Goal: Task Accomplishment & Management: Manage account settings

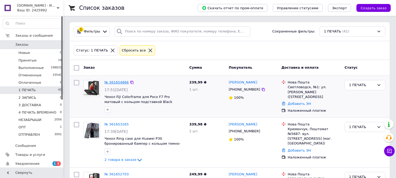
click at [117, 83] on link "№ 361654866" at bounding box center [116, 82] width 24 height 4
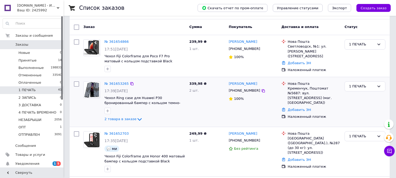
scroll to position [49, 0]
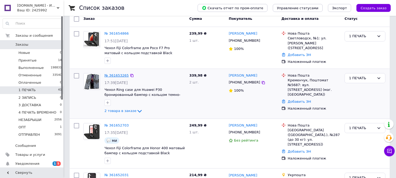
click at [114, 74] on link "№ 361653265" at bounding box center [116, 75] width 24 height 4
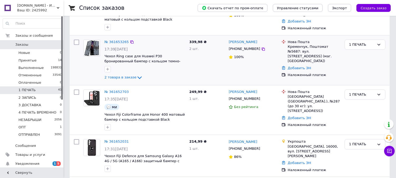
scroll to position [117, 0]
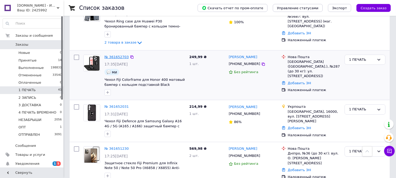
click at [116, 56] on link "№ 361652703" at bounding box center [116, 57] width 24 height 4
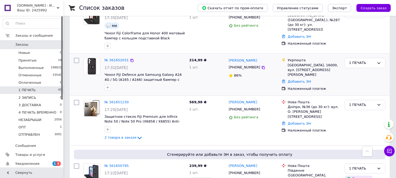
scroll to position [166, 0]
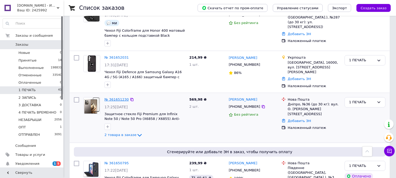
click at [113, 97] on link "№ 361651230" at bounding box center [116, 99] width 24 height 4
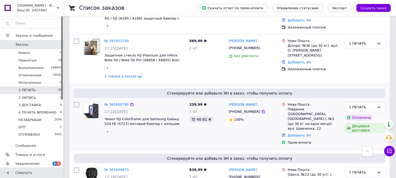
scroll to position [234, 0]
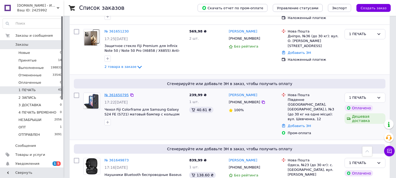
click at [120, 95] on link "№ 361650795" at bounding box center [116, 95] width 24 height 4
click at [110, 157] on div "№ 361649873" at bounding box center [116, 160] width 25 height 6
click at [111, 158] on link "№ 361649873" at bounding box center [116, 160] width 24 height 4
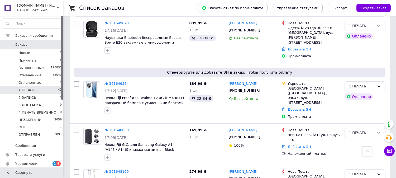
scroll to position [566, 0]
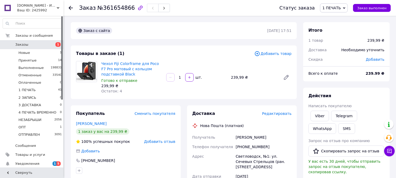
click at [280, 114] on span "Редактировать" at bounding box center [277, 113] width 30 height 4
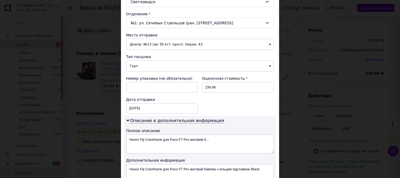
scroll to position [127, 0]
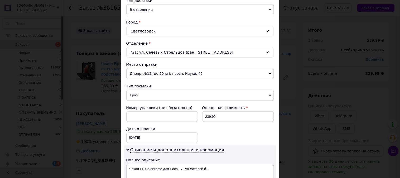
click at [155, 96] on span "Груз" at bounding box center [200, 95] width 148 height 11
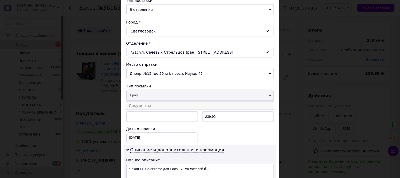
click at [154, 103] on li "Документы" at bounding box center [200, 105] width 148 height 8
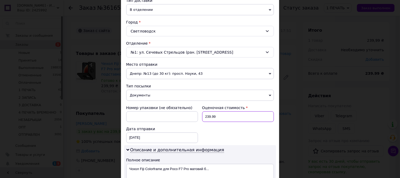
click at [235, 118] on input "239.99" at bounding box center [238, 116] width 72 height 11
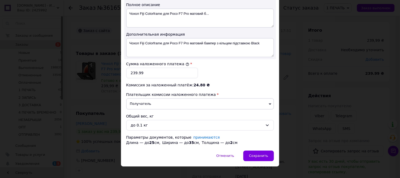
scroll to position [280, 0]
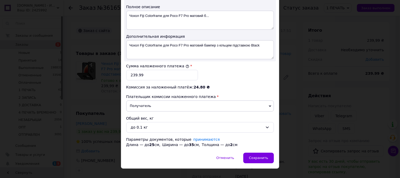
type input "240"
click at [153, 75] on input "239.99" at bounding box center [162, 75] width 72 height 11
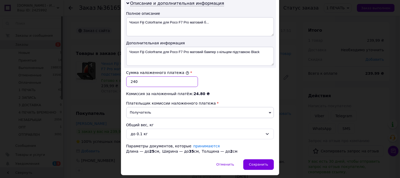
scroll to position [270, 0]
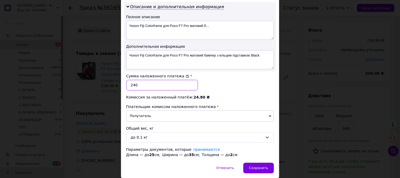
type input "240"
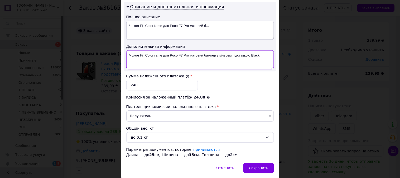
click at [153, 56] on textarea "Чохол Fiji Colorframe для Poco F7 Pro матовий бампер з кільцем підставкою Black" at bounding box center [200, 59] width 148 height 19
click at [156, 57] on textarea "Чохол Fiji для Poco F7 Pro матовий бампер з кільцем підставкою Black" at bounding box center [200, 59] width 148 height 19
drag, startPoint x: 208, startPoint y: 54, endPoint x: 149, endPoint y: 63, distance: 60.4
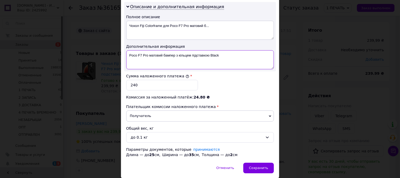
click at [149, 63] on textarea "Poco F7 Pro матовий бампер з кільцем підставкою Black" at bounding box center [200, 59] width 148 height 19
paste textarea "Colorframe"
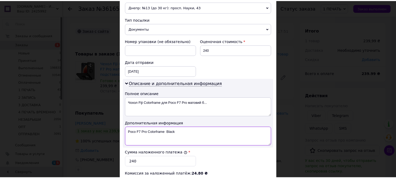
scroll to position [289, 0]
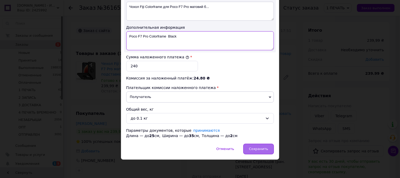
type textarea "Poco F7 Pro Colorframe Black"
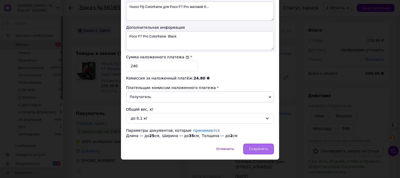
click at [256, 148] on span "Сохранить" at bounding box center [258, 149] width 19 height 4
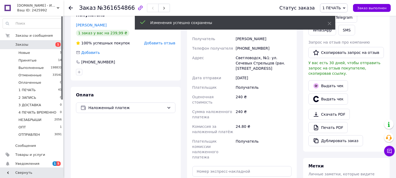
scroll to position [166, 0]
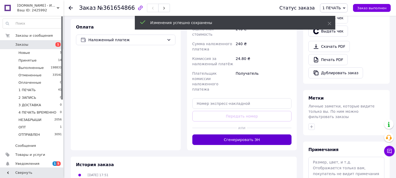
click at [254, 134] on button "Сгенерировать ЭН" at bounding box center [241, 139] width 99 height 11
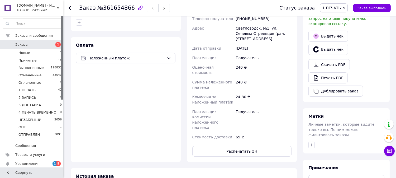
scroll to position [225, 0]
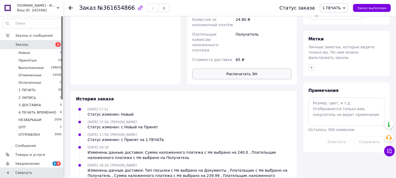
click at [258, 69] on button "Распечатать ЭН" at bounding box center [241, 74] width 99 height 11
click at [331, 9] on span "1 ПЕЧАТЬ" at bounding box center [331, 8] width 18 height 4
click at [338, 50] on li "2 ЗАПИСЬ" at bounding box center [341, 50] width 43 height 8
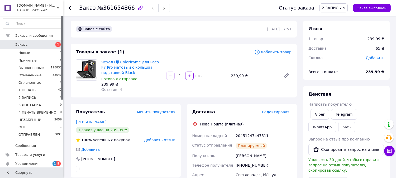
scroll to position [0, 0]
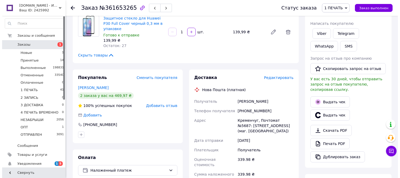
scroll to position [88, 0]
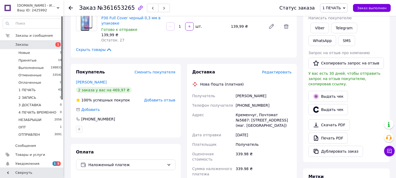
click at [283, 71] on span "Редактировать" at bounding box center [277, 72] width 30 height 4
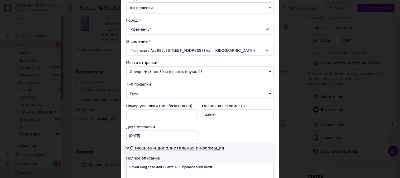
scroll to position [156, 0]
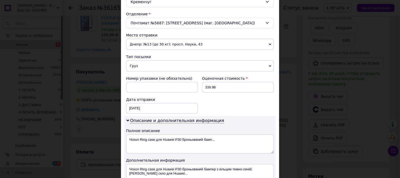
click at [162, 67] on span "Груз" at bounding box center [200, 65] width 148 height 11
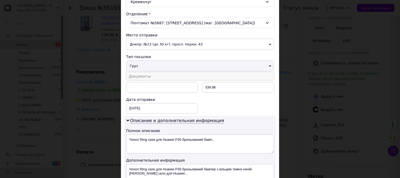
click at [160, 77] on li "Документы" at bounding box center [200, 76] width 148 height 8
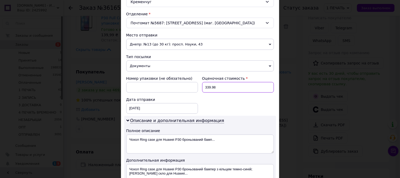
click at [242, 82] on input "339.98" at bounding box center [238, 87] width 72 height 11
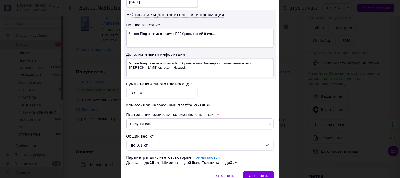
scroll to position [264, 0]
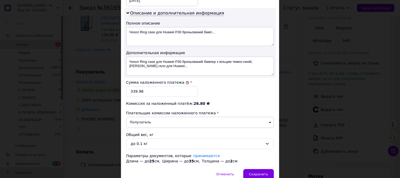
type input "340"
click at [161, 91] on input "339.98" at bounding box center [162, 91] width 72 height 11
type input "340"
click at [167, 61] on textarea "Чохол Ring case для Huawei P30 броньований бампер з кільцем темно-синій; Захисн…" at bounding box center [200, 65] width 148 height 19
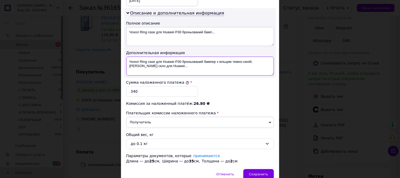
click at [167, 61] on textarea "Чохол Ring case для Huawei P30 броньований бампер з кільцем темно-синій; Захисн…" at bounding box center [200, 65] width 148 height 19
drag, startPoint x: 218, startPoint y: 61, endPoint x: 149, endPoint y: 67, distance: 69.0
click at [149, 67] on textarea "Huawei P30 броньований бампер з кільцем темно-синій; Захисне скло для Huawei..." at bounding box center [200, 65] width 148 height 19
paste textarea "RING Т-СИН"
drag, startPoint x: 225, startPoint y: 62, endPoint x: 167, endPoint y: 70, distance: 57.9
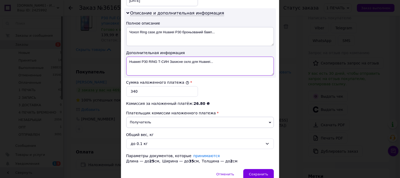
click at [167, 70] on textarea "Huawei P30 RING Т-СИН Захисне скло для Huawei..." at bounding box center [200, 65] width 148 height 19
paste textarea "3D ЧЕР"
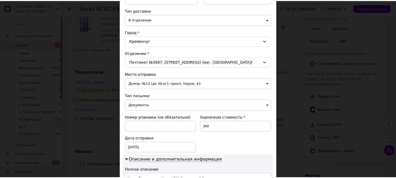
scroll to position [289, 0]
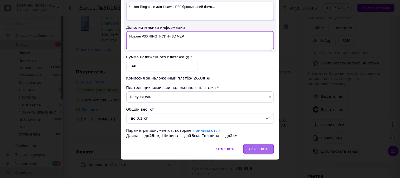
type textarea "Huawei P30 RING Т-СИН+ 3D ЧЕР"
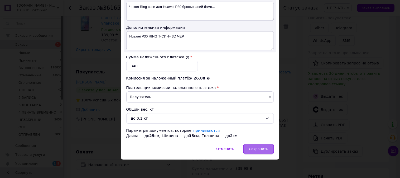
click at [263, 145] on div "Сохранить" at bounding box center [258, 148] width 30 height 11
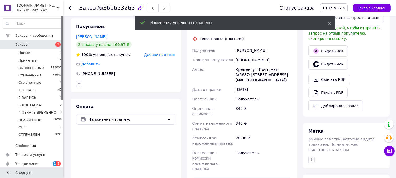
scroll to position [185, 0]
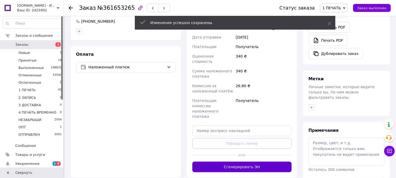
click at [246, 161] on button "Сгенерировать ЭН" at bounding box center [241, 166] width 99 height 11
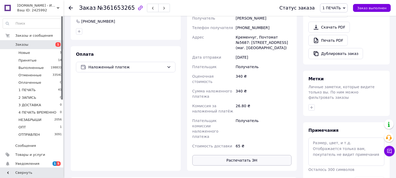
click at [256, 155] on button "Распечатать ЭН" at bounding box center [241, 160] width 99 height 11
click at [337, 6] on span "1 ПЕЧАТЬ" at bounding box center [331, 8] width 18 height 4
click at [342, 50] on li "2 ЗАПИСЬ" at bounding box center [341, 50] width 43 height 8
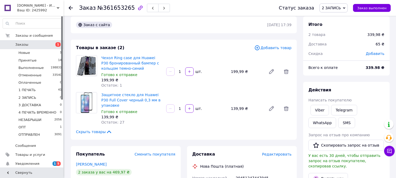
scroll to position [0, 0]
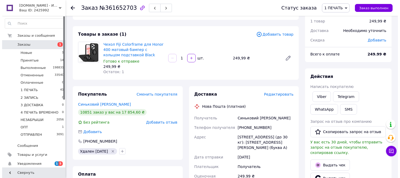
scroll to position [20, 0]
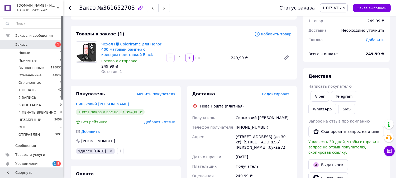
click at [280, 94] on span "Редактировать" at bounding box center [277, 94] width 30 height 4
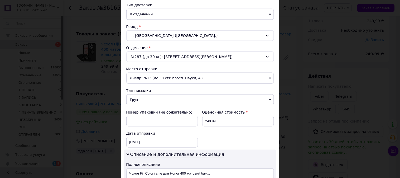
scroll to position [127, 0]
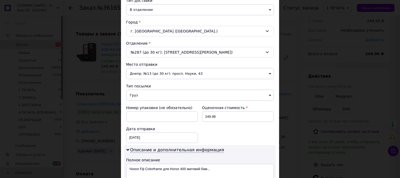
click at [154, 96] on span "Груз" at bounding box center [200, 95] width 148 height 11
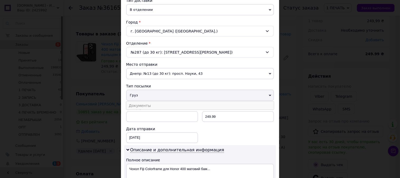
click at [153, 105] on li "Документы" at bounding box center [200, 105] width 148 height 8
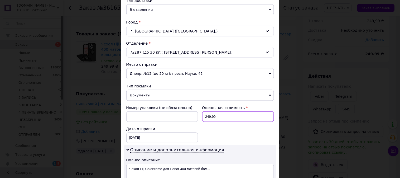
click at [229, 114] on input "249.99" at bounding box center [238, 116] width 72 height 11
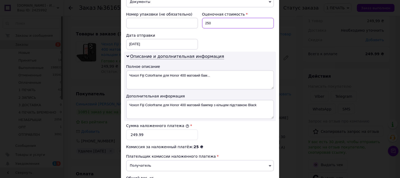
scroll to position [225, 0]
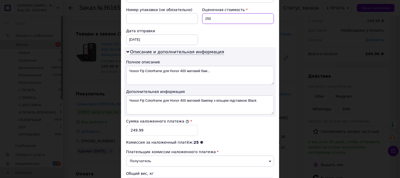
type input "250"
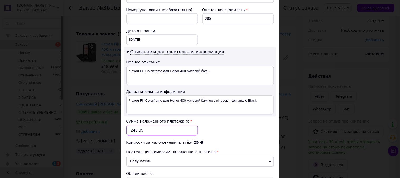
click at [168, 129] on input "249.99" at bounding box center [162, 130] width 72 height 11
type input "250"
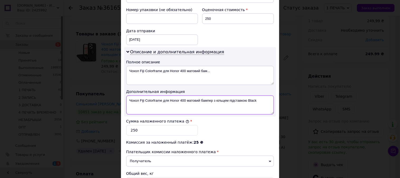
click at [140, 105] on textarea "Чохол Fiji Colorframe для Honor 400 матовий бампер з кільцем підставкою Black" at bounding box center [200, 104] width 148 height 19
click at [155, 100] on textarea "Чохол Fiji Colorframe для Honor 400 матовий бампер з кільцем підставкою Black" at bounding box center [200, 104] width 148 height 19
click at [154, 102] on textarea "Чохол Fiji для Honor 400 матовий бампер з кільцем підставкою Black" at bounding box center [200, 104] width 148 height 19
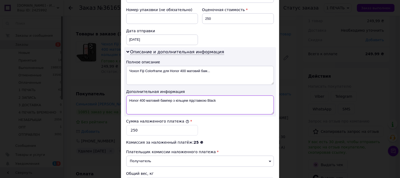
drag, startPoint x: 206, startPoint y: 100, endPoint x: 145, endPoint y: 109, distance: 60.7
click at [145, 109] on textarea "Honor 400 матовий бампер з кільцем підставкою Black" at bounding box center [200, 104] width 148 height 19
paste textarea "Colorframe"
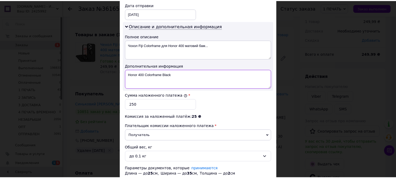
scroll to position [280, 0]
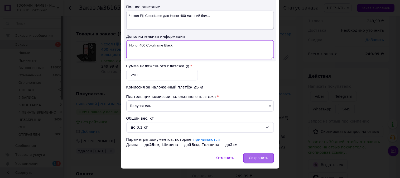
type textarea "Honor 400 Colorframe Black"
click at [262, 157] on span "Сохранить" at bounding box center [258, 157] width 19 height 4
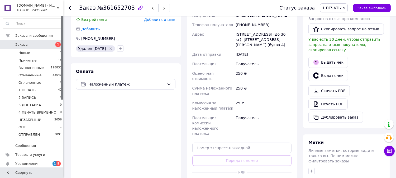
scroll to position [185, 0]
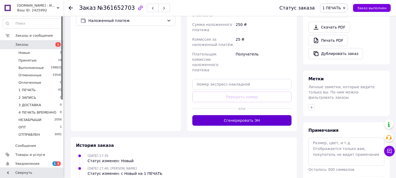
click at [257, 115] on button "Сгенерировать ЭН" at bounding box center [241, 120] width 99 height 11
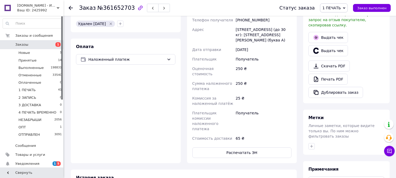
scroll to position [166, 0]
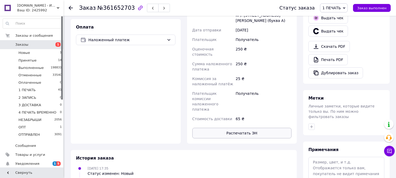
click at [264, 128] on button "Распечатать ЭН" at bounding box center [241, 133] width 99 height 11
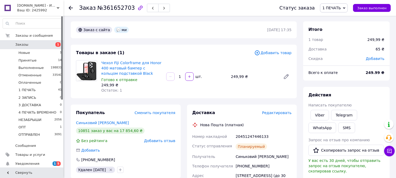
scroll to position [0, 0]
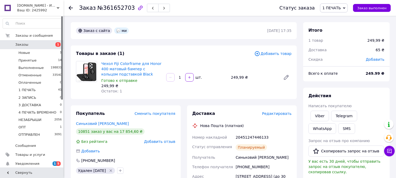
click at [340, 5] on span "1 ПЕЧАТЬ" at bounding box center [334, 7] width 28 height 9
click at [339, 50] on li "2 ЗАПИСЬ" at bounding box center [341, 50] width 43 height 8
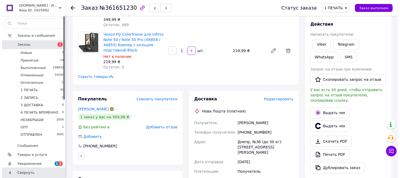
scroll to position [68, 0]
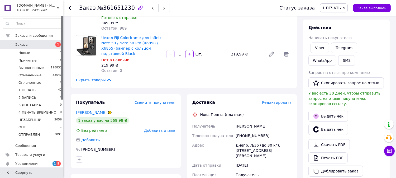
click at [277, 100] on span "Редактировать" at bounding box center [277, 102] width 30 height 4
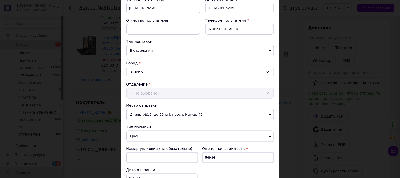
scroll to position [88, 0]
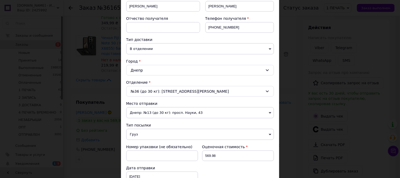
click at [148, 136] on span "Груз" at bounding box center [200, 134] width 148 height 11
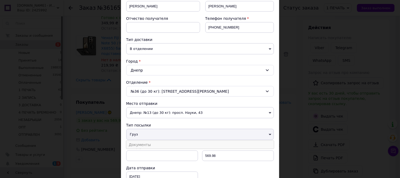
click at [147, 143] on li "Документы" at bounding box center [200, 144] width 148 height 8
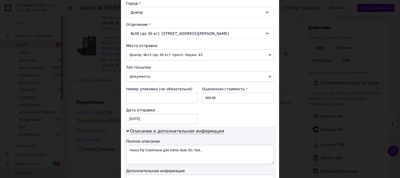
scroll to position [146, 0]
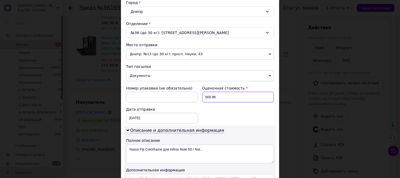
click at [222, 98] on input "569.98" at bounding box center [238, 97] width 72 height 11
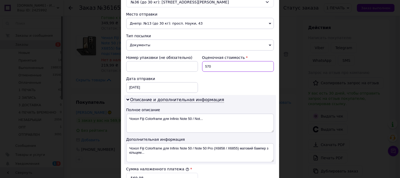
scroll to position [283, 0]
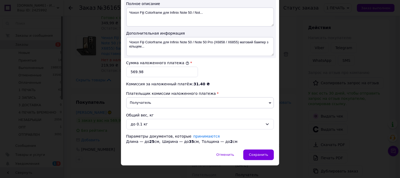
type input "570"
click at [173, 67] on input "569.98" at bounding box center [162, 71] width 72 height 11
type input "570"
click at [154, 41] on textarea "Чохол Fiji Colorframe для Infinix Note 50 / Note 50 Pro (X6858 / X6855) матовий…" at bounding box center [200, 46] width 148 height 19
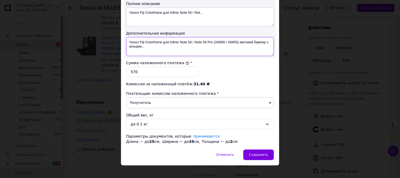
click at [154, 41] on textarea "Чохол Fiji Colorframe для Infinix Note 50 / Note 50 Pro (X6858 / X6855) матовий…" at bounding box center [200, 46] width 148 height 19
click at [153, 43] on textarea "Чохол Fiji для Infinix Note 50 / Note 50 Pro (X6858 / X6855) матовий бампер з к…" at bounding box center [200, 46] width 148 height 19
drag, startPoint x: 245, startPoint y: 43, endPoint x: 173, endPoint y: 53, distance: 73.4
click at [173, 53] on textarea "Infinix Note 50 / Note 50 Pro (X6858 / X6855) матовий бампер з кільцем..." at bounding box center [200, 46] width 148 height 19
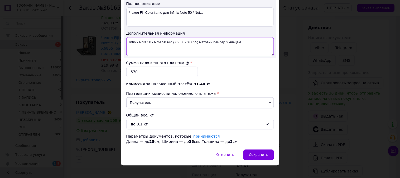
paste textarea "Colorframe"
paste textarea "3D Premium ЧЕР"
type textarea "Infinix Note 50 / Note 50 Pro Colorframe Black + 3D Premium ЧЕР"
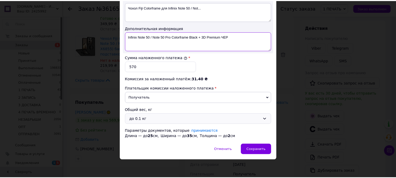
scroll to position [289, 0]
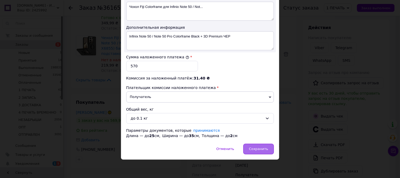
click at [257, 148] on span "Сохранить" at bounding box center [258, 149] width 19 height 4
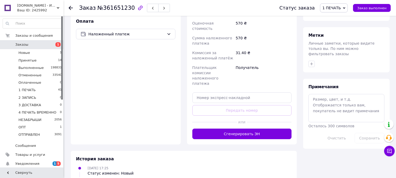
scroll to position [234, 0]
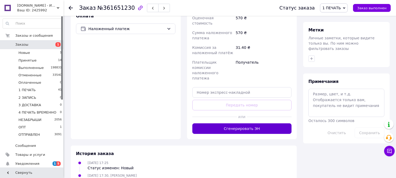
click at [257, 123] on button "Сгенерировать ЭН" at bounding box center [241, 128] width 99 height 11
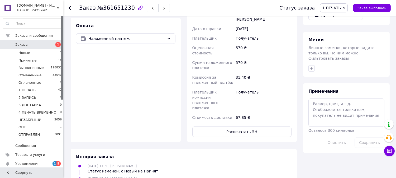
scroll to position [225, 0]
click at [242, 126] on button "Распечатать ЭН" at bounding box center [241, 131] width 99 height 11
click at [338, 7] on span "1 ПЕЧАТЬ" at bounding box center [331, 8] width 18 height 4
click at [338, 50] on li "2 ЗАПИСЬ" at bounding box center [341, 50] width 43 height 8
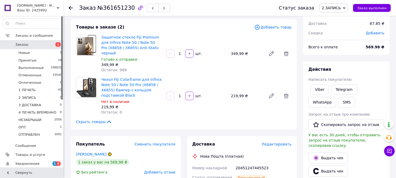
scroll to position [22, 0]
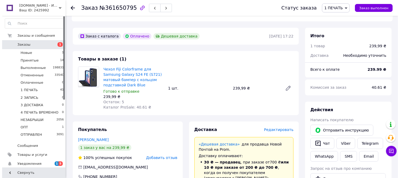
scroll to position [169, 0]
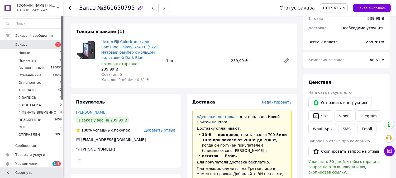
click at [284, 101] on span "Редактировать" at bounding box center [277, 102] width 30 height 4
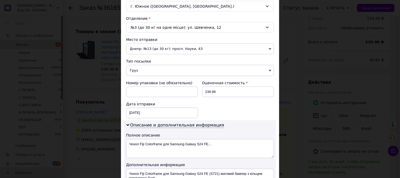
scroll to position [156, 0]
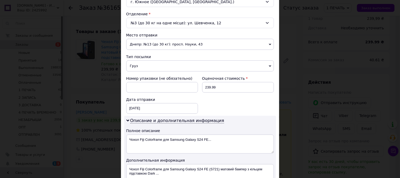
click at [157, 67] on span "Груз" at bounding box center [200, 65] width 148 height 11
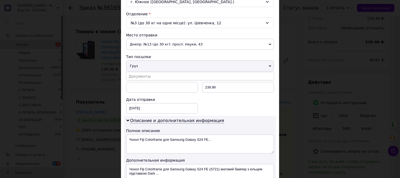
click at [154, 75] on li "Документы" at bounding box center [200, 76] width 148 height 8
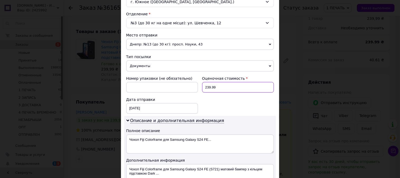
click at [227, 86] on input "239.99" at bounding box center [238, 87] width 72 height 11
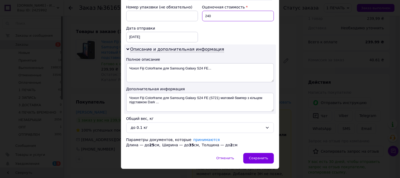
scroll to position [237, 0]
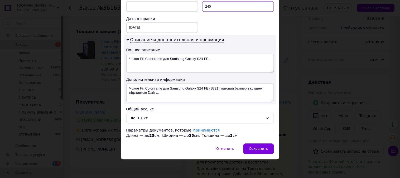
type input "240"
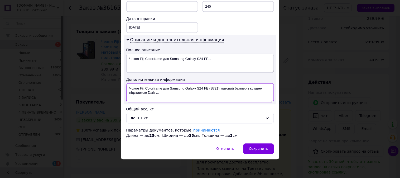
click at [154, 90] on textarea "Чохол Fiji Colorframe для Samsung Galaxy S24 FE (S721) матовий бампер з кільцем…" at bounding box center [200, 92] width 148 height 19
click at [159, 88] on textarea "Чохол Fiji для Samsung Galaxy S24 FE (S721) матовий бампер з кільцем підставкою…" at bounding box center [200, 92] width 148 height 19
drag, startPoint x: 240, startPoint y: 88, endPoint x: 168, endPoint y: 96, distance: 72.2
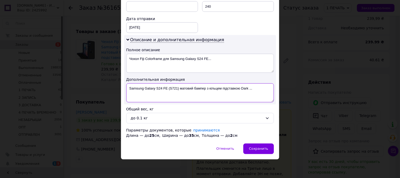
click at [168, 96] on textarea "Samsung Galaxy S24 FE (S721) матовий бампер з кільцем підставкою Dark ..." at bounding box center [200, 92] width 148 height 19
paste textarea "Colorframe"
drag, startPoint x: 203, startPoint y: 88, endPoint x: 195, endPoint y: 93, distance: 9.5
click at [195, 93] on textarea "Samsung Galaxy S24 FE Colorframe Dark ..." at bounding box center [200, 92] width 148 height 19
type textarea "Samsung Galaxy S24 FE Colorframe Dark Blue"
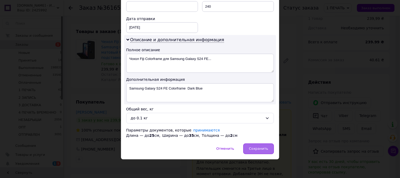
click at [255, 148] on span "Сохранить" at bounding box center [258, 149] width 19 height 4
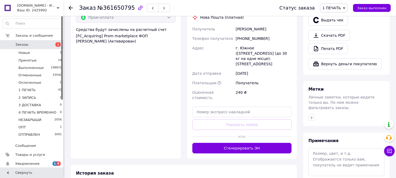
scroll to position [364, 0]
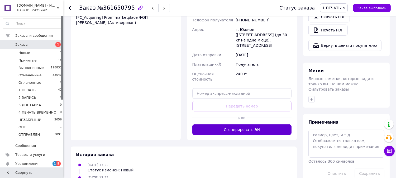
click at [254, 124] on button "Сгенерировать ЭН" at bounding box center [241, 129] width 99 height 11
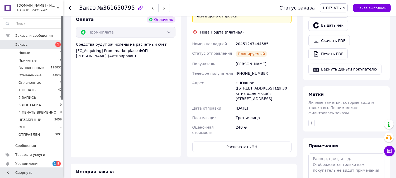
scroll to position [345, 0]
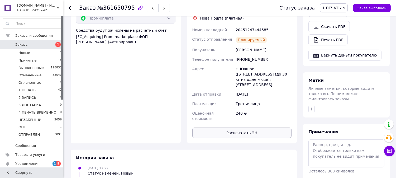
click at [250, 127] on button "Распечатать ЭН" at bounding box center [241, 132] width 99 height 11
click at [337, 10] on span "1 ПЕЧАТЬ" at bounding box center [334, 7] width 28 height 9
click at [344, 47] on li "2 ЗАПИСЬ" at bounding box center [341, 50] width 43 height 8
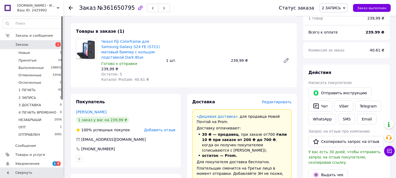
scroll to position [162, 0]
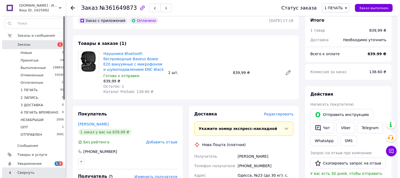
scroll to position [162, 0]
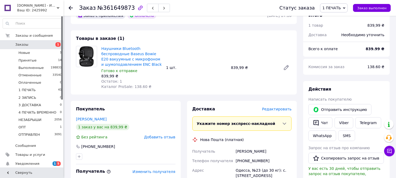
click at [281, 108] on span "Редактировать" at bounding box center [277, 109] width 30 height 4
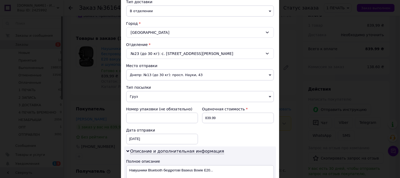
scroll to position [127, 0]
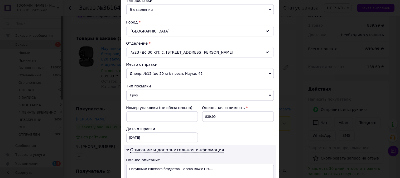
click at [229, 98] on span "Груз" at bounding box center [200, 95] width 148 height 11
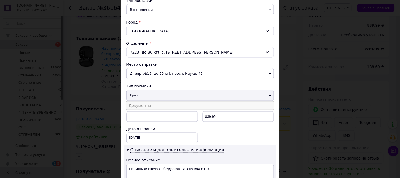
click at [209, 107] on li "Документы" at bounding box center [200, 105] width 148 height 8
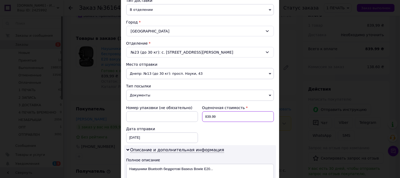
click at [230, 114] on input "839.99" at bounding box center [238, 116] width 72 height 11
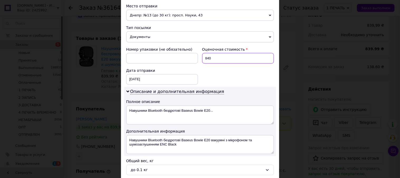
scroll to position [205, 0]
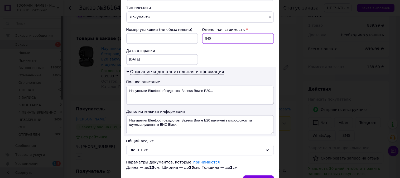
type input "840"
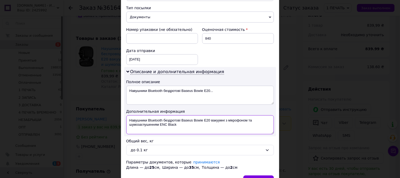
drag, startPoint x: 158, startPoint y: 124, endPoint x: 211, endPoint y: 115, distance: 53.4
click at [211, 115] on textarea "Навушники Bluetooth бездротові Baseus Bowie E20 вакуумні з мікрофоном та шумоза…" at bounding box center [200, 124] width 148 height 19
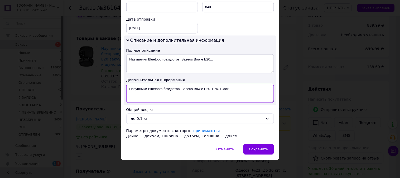
scroll to position [237, 0]
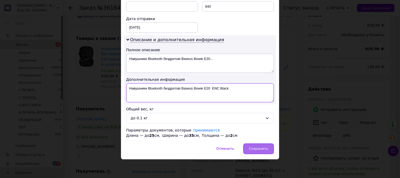
type textarea "Навушники Bluetooth бездротові Baseus Bowie E20 ENC Black"
click at [263, 146] on div "Сохранить" at bounding box center [258, 148] width 30 height 11
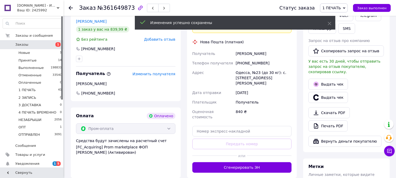
scroll to position [308, 0]
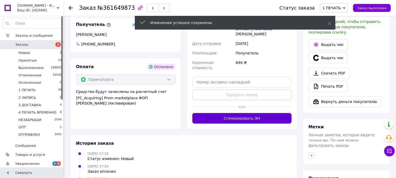
click at [260, 113] on button "Сгенерировать ЭН" at bounding box center [241, 118] width 99 height 11
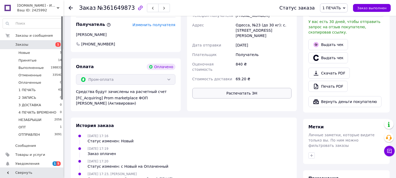
click at [258, 91] on button "Распечатать ЭН" at bounding box center [241, 93] width 99 height 11
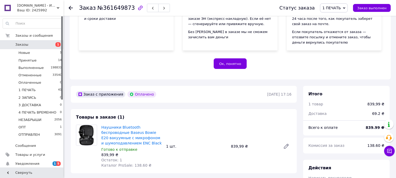
scroll to position [78, 0]
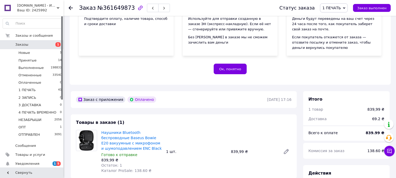
click at [338, 9] on span "1 ПЕЧАТЬ" at bounding box center [331, 8] width 18 height 4
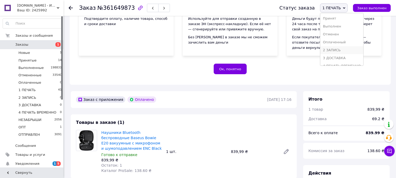
click at [339, 49] on li "2 ЗАПИСЬ" at bounding box center [341, 50] width 43 height 8
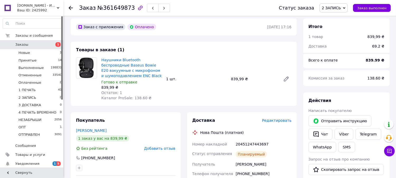
scroll to position [146, 0]
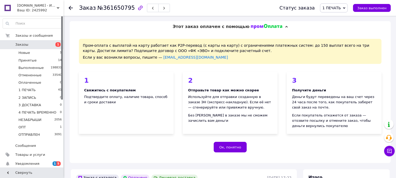
scroll to position [169, 0]
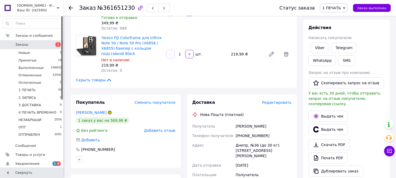
scroll to position [68, 0]
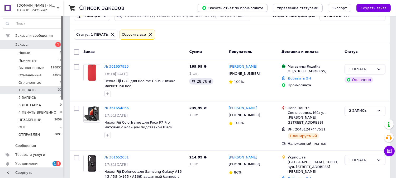
scroll to position [20, 0]
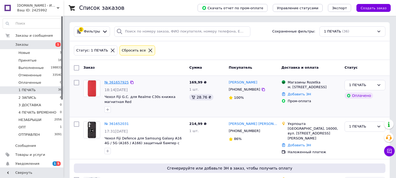
click at [114, 81] on link "№ 361657925" at bounding box center [116, 82] width 24 height 4
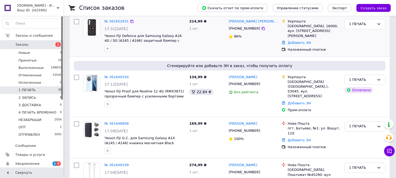
scroll to position [107, 0]
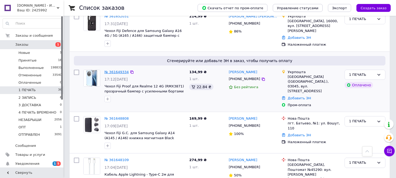
click at [115, 71] on link "№ 361649334" at bounding box center [116, 72] width 24 height 4
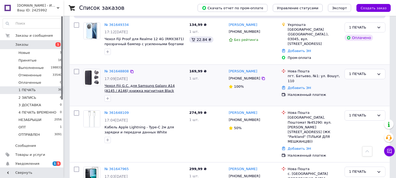
scroll to position [156, 0]
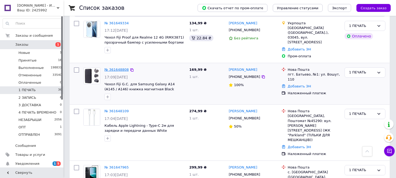
click at [120, 67] on link "№ 361648808" at bounding box center [116, 69] width 24 height 4
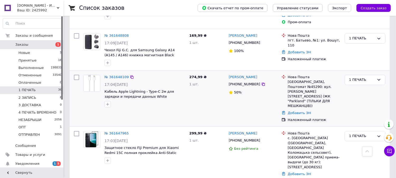
scroll to position [195, 0]
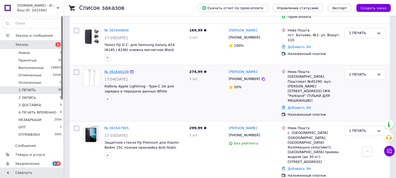
click at [114, 70] on link "№ 361648109" at bounding box center [116, 72] width 24 height 4
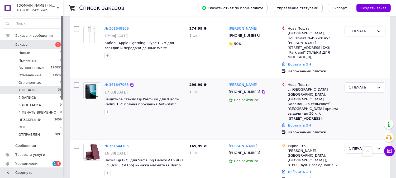
scroll to position [244, 0]
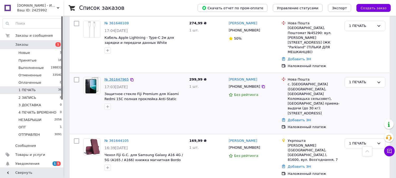
click at [118, 77] on link "№ 361647965" at bounding box center [116, 79] width 24 height 4
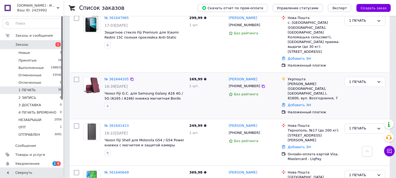
scroll to position [322, 0]
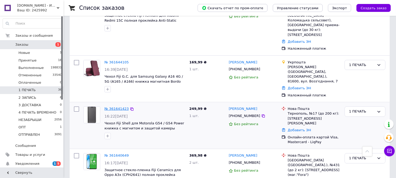
click at [118, 106] on link "№ 361641423" at bounding box center [116, 108] width 24 height 4
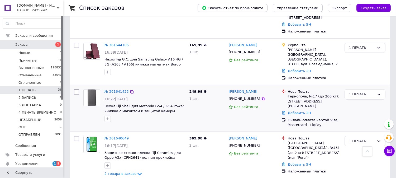
scroll to position [381, 0]
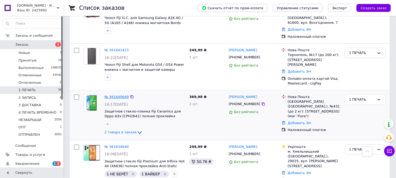
click at [116, 95] on link "№ 361640649" at bounding box center [116, 97] width 24 height 4
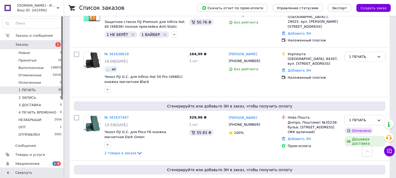
scroll to position [537, 0]
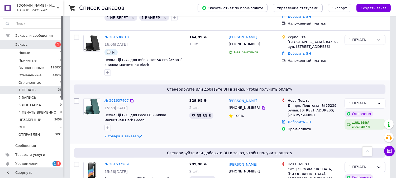
click at [121, 98] on link "№ 361637407" at bounding box center [116, 100] width 24 height 4
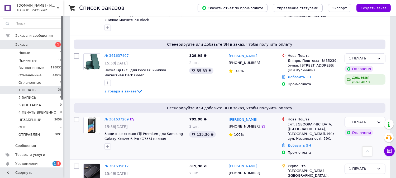
scroll to position [586, 0]
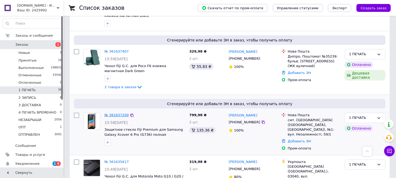
click at [111, 113] on link "№ 361637209" at bounding box center [116, 115] width 24 height 4
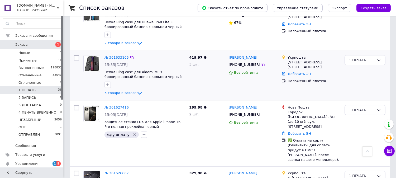
scroll to position [791, 0]
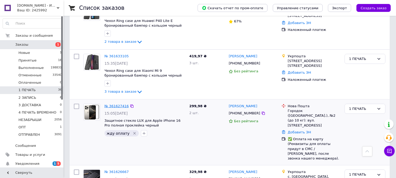
click at [116, 104] on link "№ 361627416" at bounding box center [116, 106] width 24 height 4
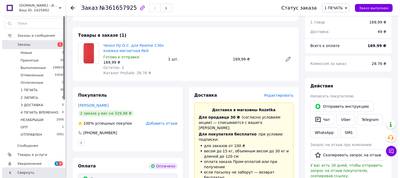
scroll to position [176, 0]
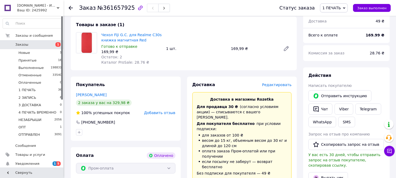
click at [284, 86] on span "Редактировать" at bounding box center [277, 84] width 30 height 4
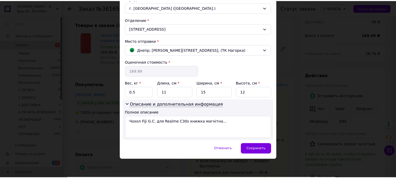
scroll to position [149, 0]
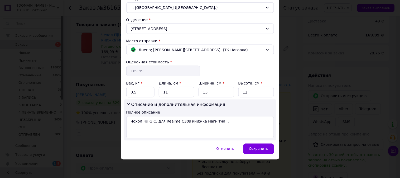
click at [321, 69] on div "× Редактирование доставки Способ доставки Магазины Rozetka (платная) Фамилия по…" at bounding box center [200, 89] width 400 height 178
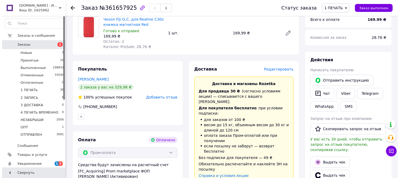
scroll to position [215, 0]
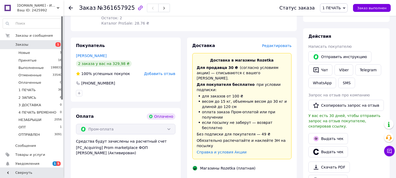
click at [277, 46] on span "Редактировать" at bounding box center [277, 45] width 30 height 4
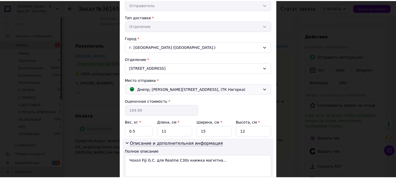
scroll to position [149, 0]
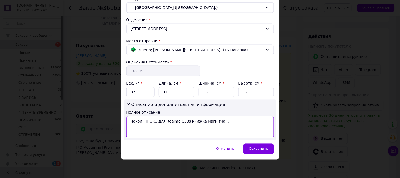
click at [163, 122] on textarea "Чохол Fiji G.C. для Realme C30s книжка магнітна..." at bounding box center [200, 127] width 148 height 22
drag, startPoint x: 190, startPoint y: 120, endPoint x: 152, endPoint y: 132, distance: 40.5
click at [152, 132] on textarea "Realme C30s книжка магнітна..." at bounding box center [200, 127] width 148 height 22
paste textarea "G-CASE КРАСН"
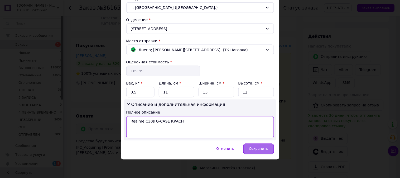
type textarea "Realme C30s G-CASE КРАСН"
click at [261, 147] on span "Сохранить" at bounding box center [258, 149] width 19 height 4
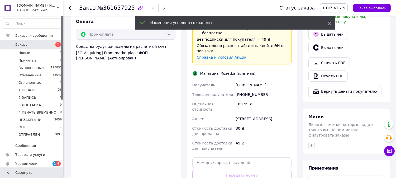
scroll to position [361, 0]
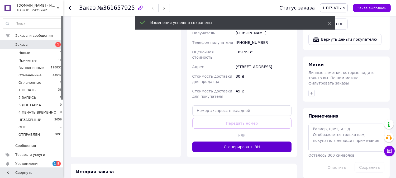
click at [244, 141] on button "Сгенерировать ЭН" at bounding box center [241, 146] width 99 height 11
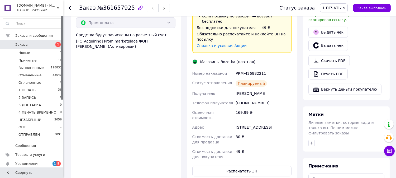
scroll to position [322, 0]
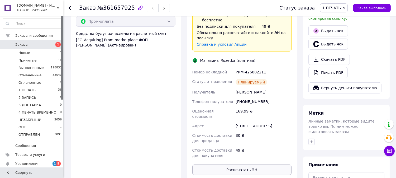
click at [257, 164] on button "Распечатать ЭН" at bounding box center [241, 169] width 99 height 11
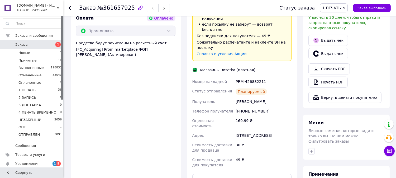
scroll to position [302, 0]
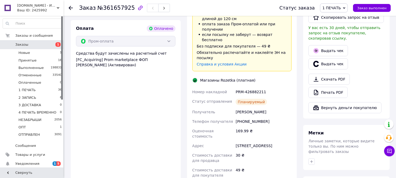
click at [337, 7] on span "1 ПЕЧАТЬ" at bounding box center [331, 8] width 18 height 4
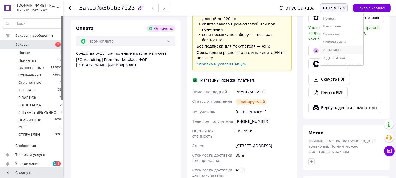
click at [333, 49] on li "2 ЗАПИСЬ" at bounding box center [341, 50] width 43 height 8
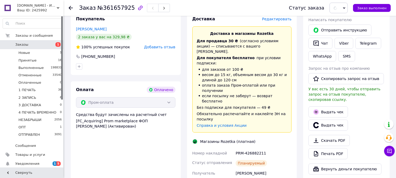
scroll to position [156, 0]
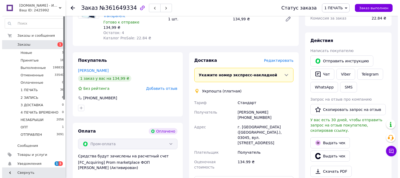
scroll to position [205, 0]
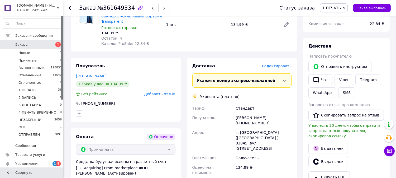
click at [279, 64] on span "Редактировать" at bounding box center [277, 66] width 30 height 4
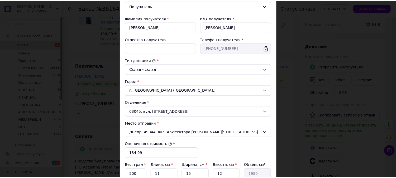
scroll to position [152, 0]
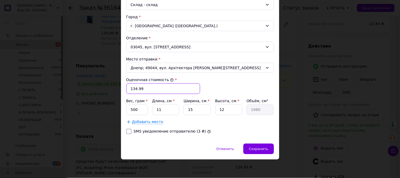
click at [151, 90] on input "134.99" at bounding box center [163, 88] width 74 height 11
type input "135"
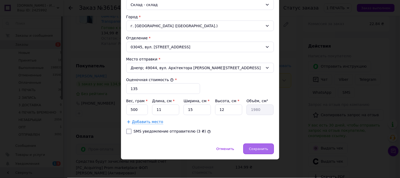
click at [266, 147] on span "Сохранить" at bounding box center [258, 149] width 19 height 4
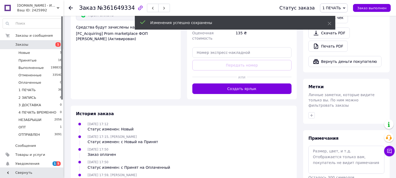
scroll to position [342, 0]
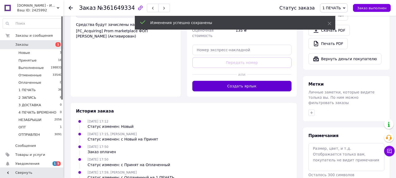
click at [263, 81] on button "Создать ярлык" at bounding box center [241, 86] width 99 height 11
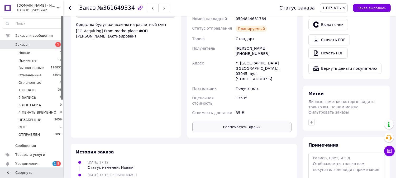
click at [254, 121] on button "Распечатать ярлык" at bounding box center [241, 126] width 99 height 11
click at [339, 5] on span "1 ПЕЧАТЬ" at bounding box center [334, 7] width 28 height 9
click at [342, 47] on li "2 ЗАПИСЬ" at bounding box center [341, 50] width 43 height 8
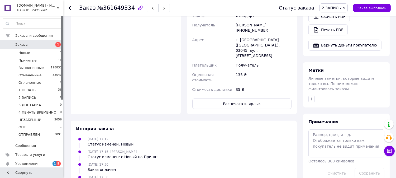
scroll to position [371, 0]
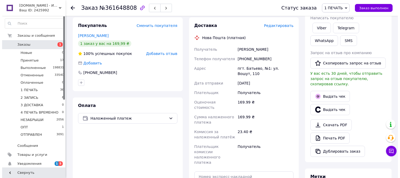
scroll to position [98, 0]
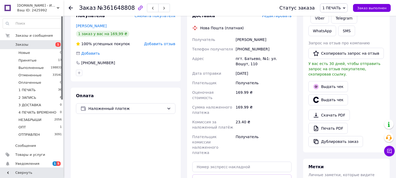
click at [275, 17] on span "Редактировать" at bounding box center [277, 16] width 30 height 4
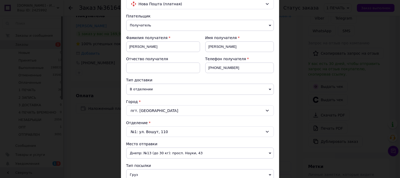
scroll to position [185, 0]
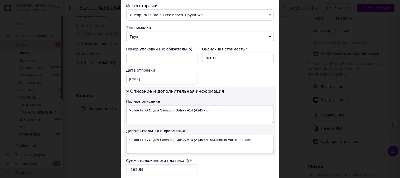
click at [148, 38] on span "Груз" at bounding box center [200, 36] width 148 height 11
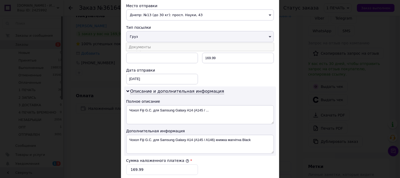
click at [153, 46] on li "Документы" at bounding box center [200, 47] width 148 height 8
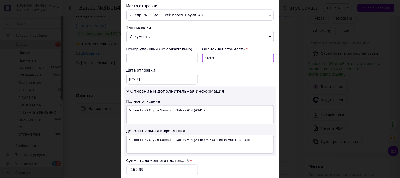
click at [217, 54] on input "169.99" at bounding box center [238, 58] width 72 height 11
click at [217, 55] on input "169.99" at bounding box center [238, 58] width 72 height 11
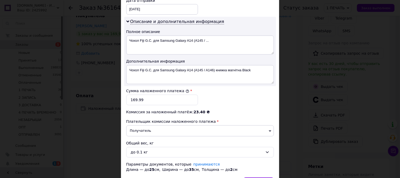
scroll to position [273, 0]
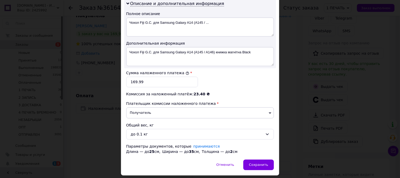
type input "170"
click at [177, 86] on input "169.99" at bounding box center [162, 81] width 72 height 11
type input "170"
click at [164, 51] on textarea "Чохол Fiji G.C. для Samsung Galaxy A14 (A145 / A146) книжка магнітна Black" at bounding box center [200, 56] width 148 height 19
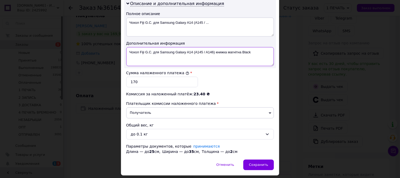
click at [164, 51] on textarea "Чохол Fiji G.C. для Samsung Galaxy A14 (A145 / A146) книжка магнітна Black" at bounding box center [200, 56] width 148 height 19
drag, startPoint x: 221, startPoint y: 53, endPoint x: 163, endPoint y: 62, distance: 58.7
click at [163, 62] on textarea "Samsung Galaxy A14 (A145 / A146) книжка магнітна Black" at bounding box center [200, 56] width 148 height 19
paste textarea "G-CASE ЧЕР"
type textarea "Samsung Galaxy A14 G-CASE ЧЕР"
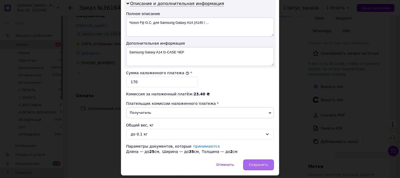
click at [261, 164] on span "Сохранить" at bounding box center [258, 164] width 19 height 4
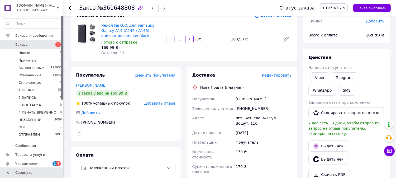
scroll to position [127, 0]
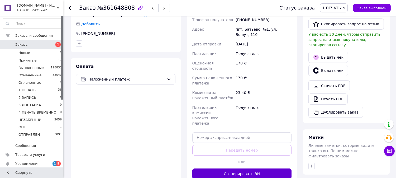
click at [244, 168] on button "Сгенерировать ЭН" at bounding box center [241, 173] width 99 height 11
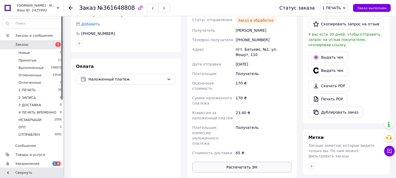
click at [243, 162] on button "Распечатать ЭН" at bounding box center [241, 167] width 99 height 11
click at [340, 8] on span "1 ПЕЧАТЬ" at bounding box center [331, 8] width 18 height 4
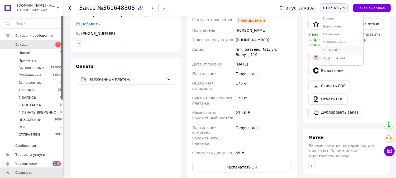
click at [342, 47] on li "2 ЗАПИСЬ" at bounding box center [341, 50] width 43 height 8
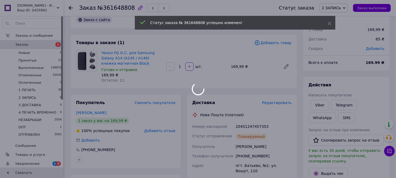
scroll to position [9, 0]
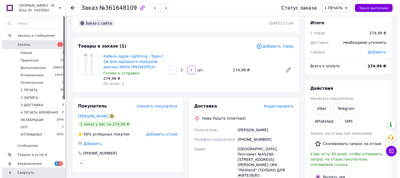
scroll to position [9, 0]
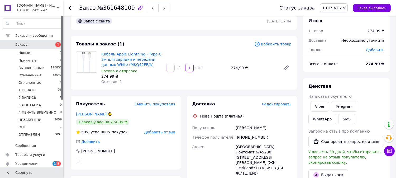
click at [278, 104] on span "Редактировать" at bounding box center [277, 104] width 30 height 4
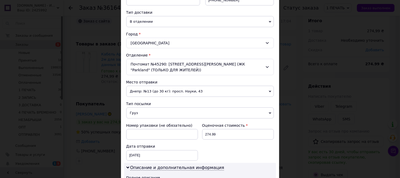
scroll to position [117, 0]
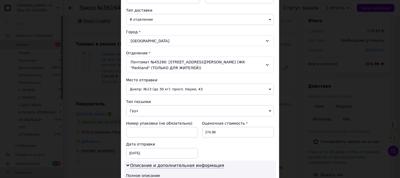
click at [177, 115] on span "Груз" at bounding box center [200, 110] width 148 height 11
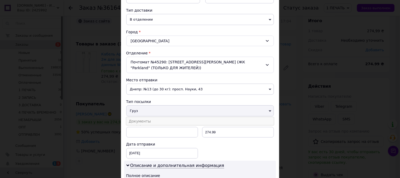
click at [175, 120] on li "Документы" at bounding box center [200, 121] width 148 height 8
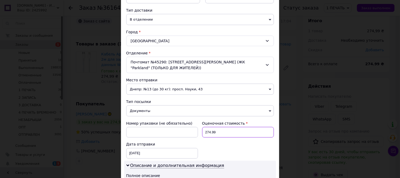
click at [226, 132] on input "274.99" at bounding box center [238, 132] width 72 height 11
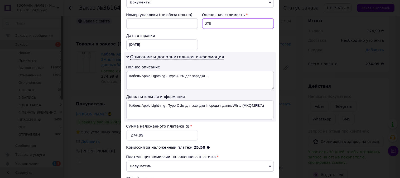
scroll to position [205, 0]
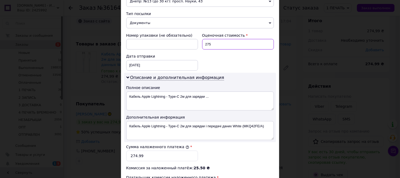
type input "275"
click at [162, 152] on input "274.99" at bounding box center [162, 155] width 72 height 11
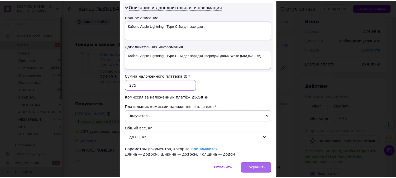
scroll to position [295, 0]
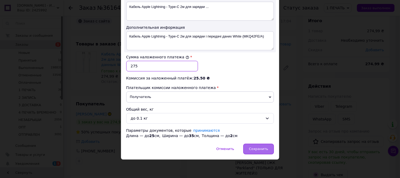
type input "275"
click at [254, 150] on span "Сохранить" at bounding box center [258, 149] width 19 height 4
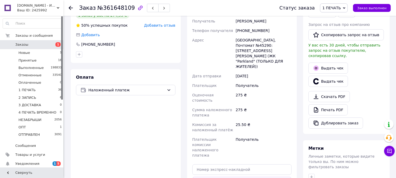
scroll to position [127, 0]
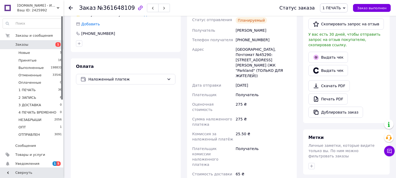
click at [337, 7] on span "1 ПЕЧАТЬ" at bounding box center [331, 8] width 18 height 4
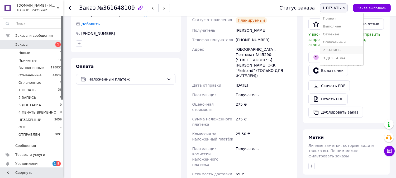
click at [338, 48] on li "2 ЗАПИСЬ" at bounding box center [341, 50] width 43 height 8
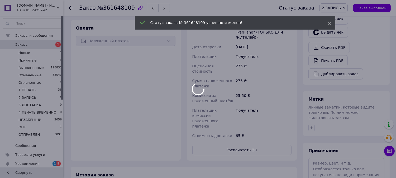
scroll to position [265, 0]
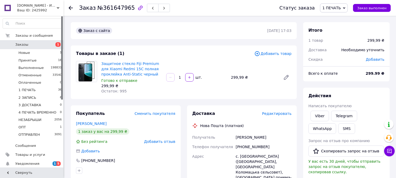
click at [282, 113] on span "Редактировать" at bounding box center [277, 113] width 30 height 4
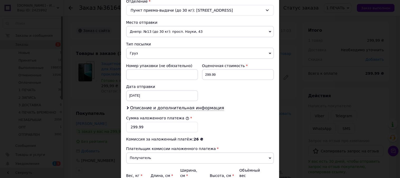
scroll to position [176, 0]
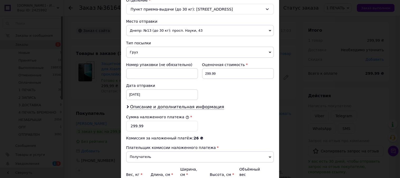
click at [156, 49] on span "Груз" at bounding box center [200, 52] width 148 height 11
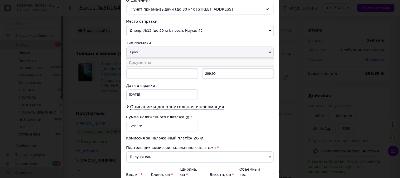
click at [156, 59] on li "Документы" at bounding box center [200, 63] width 148 height 8
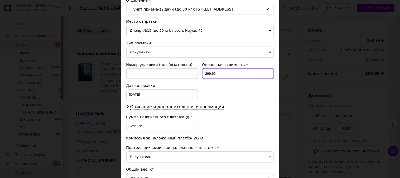
click at [225, 68] on input "299.99" at bounding box center [238, 73] width 72 height 11
type input "300"
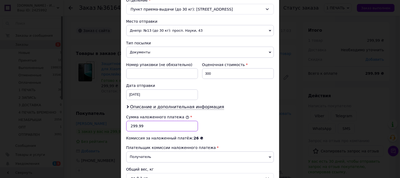
drag, startPoint x: 158, startPoint y: 115, endPoint x: 153, endPoint y: 119, distance: 6.7
click at [157, 121] on input "299.99" at bounding box center [162, 126] width 72 height 11
click at [153, 121] on input "299.99" at bounding box center [162, 126] width 72 height 11
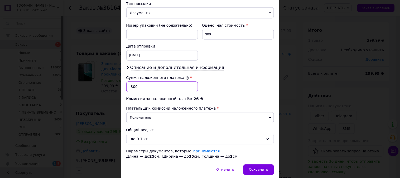
scroll to position [230, 0]
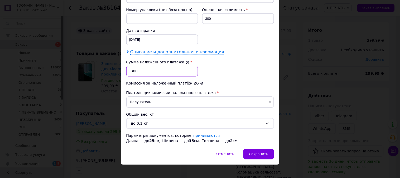
type input "300"
click at [183, 50] on span "Описание и дополнительная информация" at bounding box center [177, 52] width 94 height 5
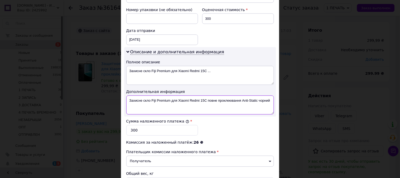
click at [182, 95] on textarea "Захисне скло Fiji Premium для Xiaomi Redmi 15C повне проклеювання Anti-Static ч…" at bounding box center [200, 104] width 148 height 19
drag, startPoint x: 232, startPoint y: 94, endPoint x: 158, endPoint y: 104, distance: 74.8
click at [158, 104] on textarea "[PERSON_NAME] 15C повне проклеювання Anti-Static чорний" at bounding box center [200, 104] width 148 height 19
paste textarea "3D Premium ЧЕР"
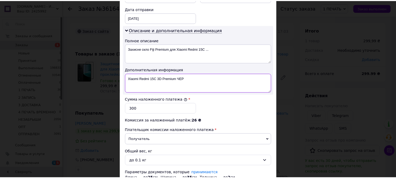
scroll to position [289, 0]
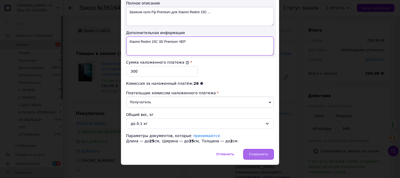
type textarea "Xiaomi Redmi 15C 3D Premium ЧЕР"
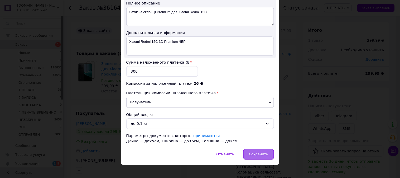
click at [263, 152] on span "Сохранить" at bounding box center [258, 154] width 19 height 4
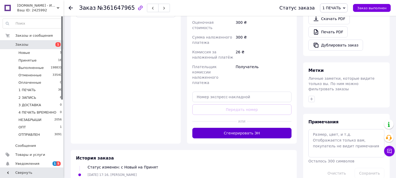
scroll to position [195, 0]
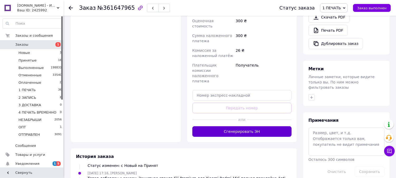
click at [262, 126] on button "Сгенерировать ЭН" at bounding box center [241, 131] width 99 height 11
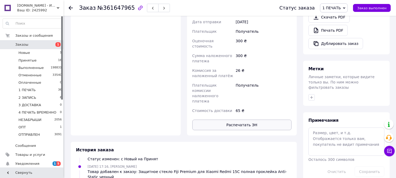
scroll to position [32, 0]
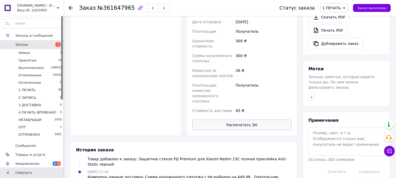
click at [264, 119] on button "Распечатать ЭН" at bounding box center [241, 124] width 99 height 11
click at [339, 7] on span "1 ПЕЧАТЬ" at bounding box center [331, 8] width 18 height 4
click at [339, 49] on li "2 ЗАПИСЬ" at bounding box center [341, 50] width 43 height 8
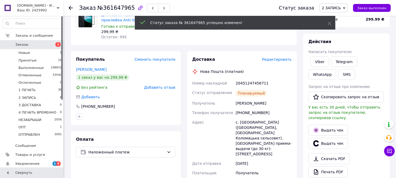
scroll to position [0, 0]
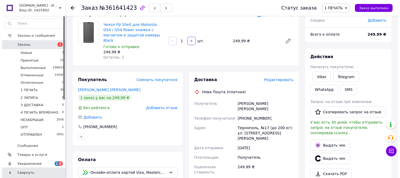
scroll to position [49, 0]
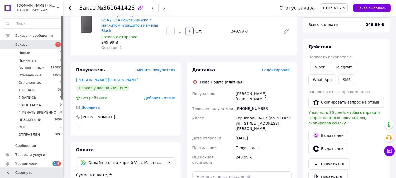
click at [279, 68] on span "Редактировать" at bounding box center [277, 70] width 30 height 4
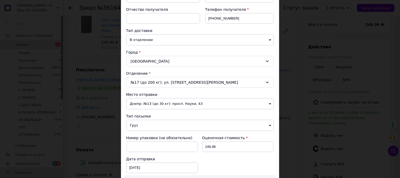
scroll to position [98, 0]
click at [152, 124] on span "Груз" at bounding box center [200, 124] width 148 height 11
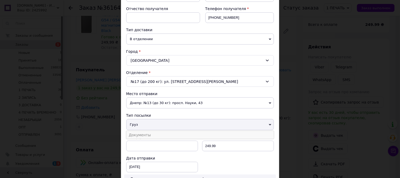
click at [152, 135] on li "Документы" at bounding box center [200, 135] width 148 height 8
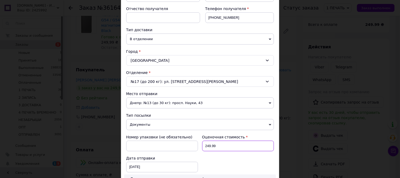
click at [233, 147] on input "249.99" at bounding box center [238, 145] width 72 height 11
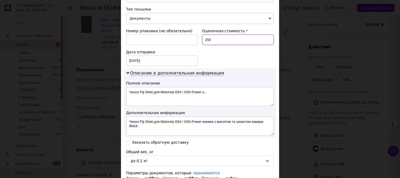
scroll to position [205, 0]
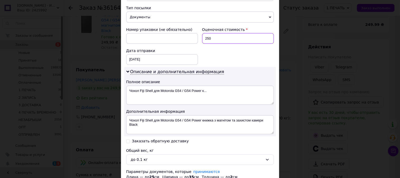
type input "250"
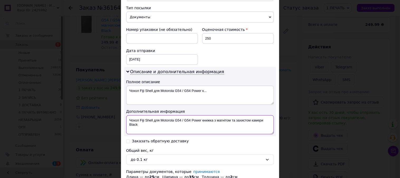
click at [148, 120] on textarea "Чохол Fiji Shell для Motorola G54 / G54 Power книжка з магнітом та захистом кам…" at bounding box center [200, 124] width 148 height 19
click at [157, 121] on textarea "Чохол Fiji для Motorola G54 / G54 Power книжка з магнітом та захистом камери Bl…" at bounding box center [200, 124] width 148 height 19
drag, startPoint x: 231, startPoint y: 120, endPoint x: 170, endPoint y: 124, distance: 61.0
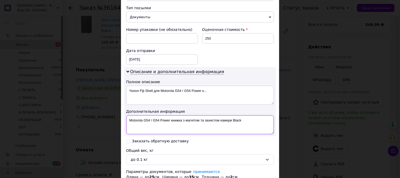
click at [170, 124] on textarea "Motorola G54 / G54 Power книжка з магнітом та захистом камери Black" at bounding box center [200, 124] width 148 height 19
paste textarea "Shell"
type textarea "Motorola G54 / G54 Power Shell Black"
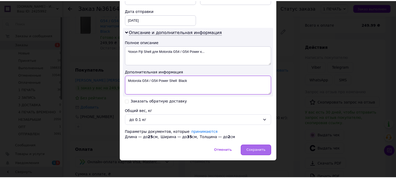
scroll to position [247, 0]
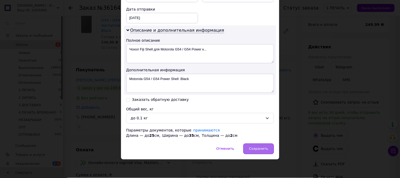
click at [252, 147] on span "Сохранить" at bounding box center [258, 149] width 19 height 4
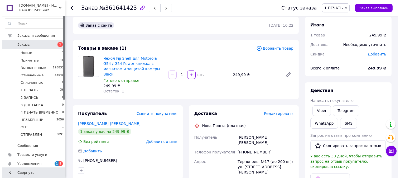
scroll to position [0, 0]
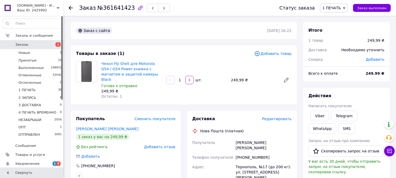
click at [275, 116] on span "Редактировать" at bounding box center [277, 118] width 30 height 4
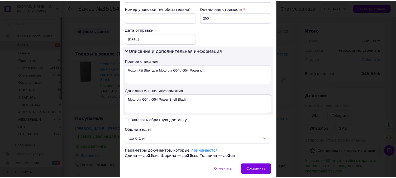
scroll to position [227, 0]
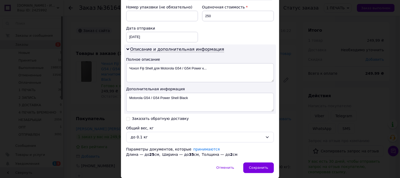
click at [310, 82] on div "× Редактирование доставки Способ доставки Нова Пошта (платная) Плательщик Получ…" at bounding box center [200, 89] width 400 height 178
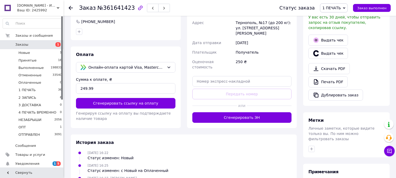
scroll to position [146, 0]
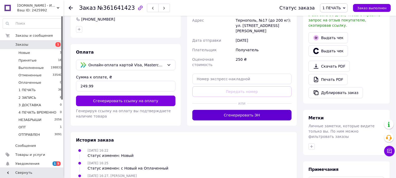
click at [271, 110] on button "Сгенерировать ЭН" at bounding box center [241, 115] width 99 height 11
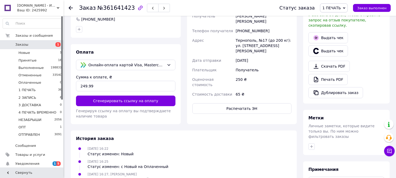
click at [271, 103] on button "Распечатать ЭН" at bounding box center [241, 108] width 99 height 11
click at [333, 9] on span "1 ПЕЧАТЬ" at bounding box center [331, 8] width 18 height 4
click at [334, 52] on li "2 ЗАПИСЬ" at bounding box center [341, 50] width 43 height 8
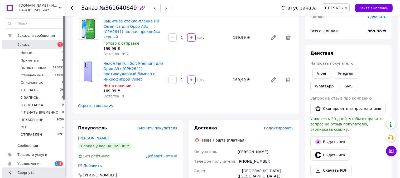
scroll to position [49, 0]
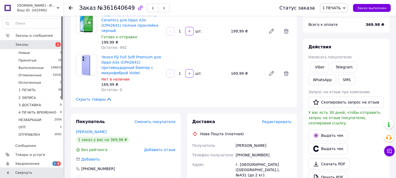
click at [284, 119] on span "Редактировать" at bounding box center [277, 121] width 30 height 4
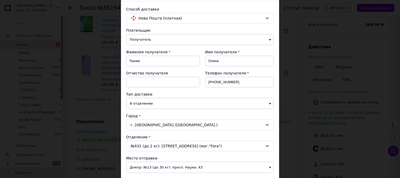
scroll to position [137, 0]
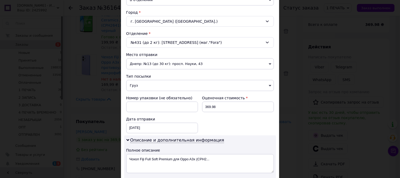
click at [177, 83] on span "Груз" at bounding box center [200, 85] width 148 height 11
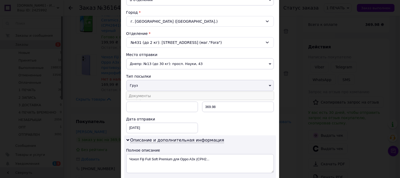
click at [176, 94] on li "Документы" at bounding box center [200, 96] width 148 height 8
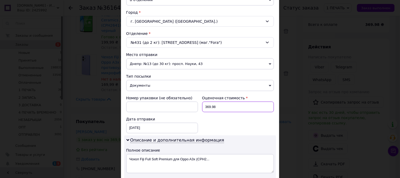
click at [239, 110] on input "369.98" at bounding box center [238, 106] width 72 height 11
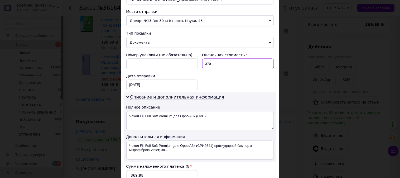
scroll to position [244, 0]
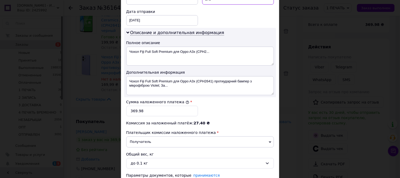
type input "370"
click at [162, 114] on input "369.98" at bounding box center [162, 111] width 72 height 11
type input "370"
drag, startPoint x: 144, startPoint y: 81, endPoint x: 171, endPoint y: 80, distance: 27.7
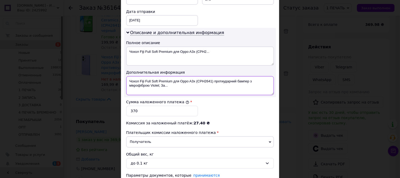
click at [171, 80] on textarea "Чохол Fiji Full Soft Premium для Oppo A3x (CPH2641) протиударний бампер з мікро…" at bounding box center [200, 85] width 148 height 19
click at [154, 81] on textarea "Чохол Fiji для Oppo A3x (CPH2641) протиударний бампер з мікрофіброю Violet; За.…" at bounding box center [200, 85] width 148 height 19
drag, startPoint x: 221, startPoint y: 81, endPoint x: 144, endPoint y: 87, distance: 77.8
click at [144, 87] on textarea "Oppo A3x (CPH2641) протиударний бампер з мікрофіброю Violet; За..." at bounding box center [200, 85] width 148 height 19
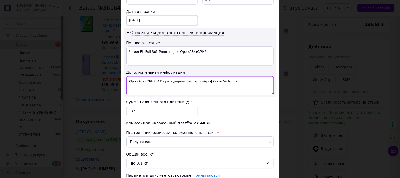
paste textarea "Full Soft Premium"
drag, startPoint x: 188, startPoint y: 85, endPoint x: 181, endPoint y: 90, distance: 8.5
click at [181, 90] on textarea "Oppo A3x Full Soft Premium Violet; За..." at bounding box center [200, 85] width 148 height 19
paste textarea "CERAM ЧЕР"
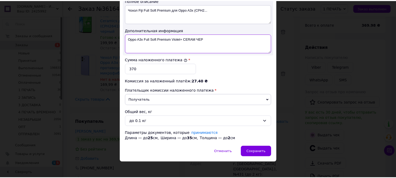
scroll to position [289, 0]
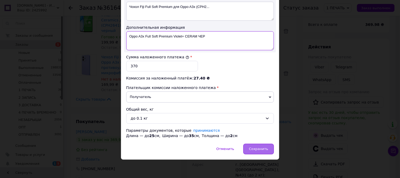
type textarea "Oppo A3x Full Soft Premium Violet+ CERAM ЧЕР"
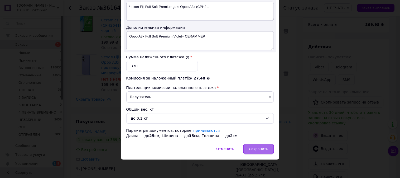
click at [259, 149] on span "Сохранить" at bounding box center [258, 149] width 19 height 4
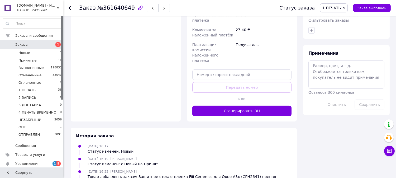
scroll to position [264, 0]
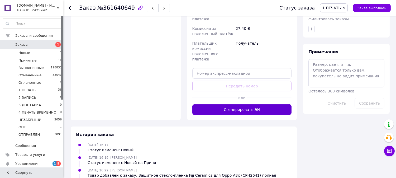
click at [273, 104] on button "Сгенерировать ЭН" at bounding box center [241, 109] width 99 height 11
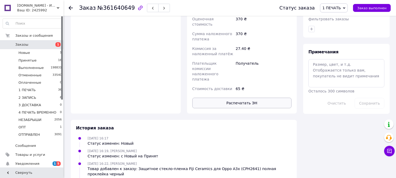
click at [267, 98] on button "Распечатать ЭН" at bounding box center [241, 103] width 99 height 11
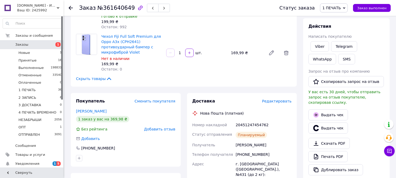
scroll to position [59, 0]
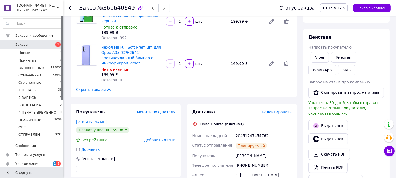
click at [334, 11] on span "1 ПЕЧАТЬ" at bounding box center [334, 7] width 28 height 9
click at [340, 50] on li "2 ЗАПИСЬ" at bounding box center [341, 50] width 43 height 8
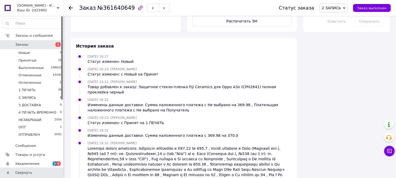
scroll to position [354, 0]
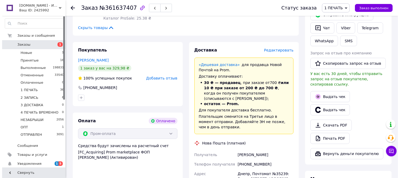
scroll to position [225, 0]
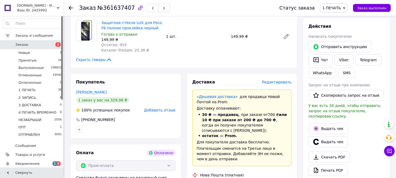
click at [277, 82] on span "Редактировать" at bounding box center [277, 82] width 30 height 4
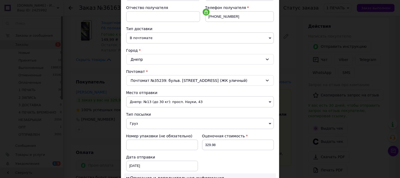
scroll to position [117, 0]
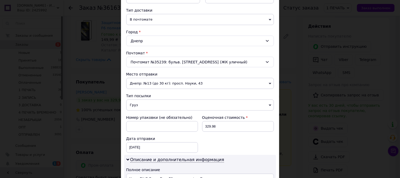
click at [155, 109] on span "Груз" at bounding box center [200, 104] width 148 height 11
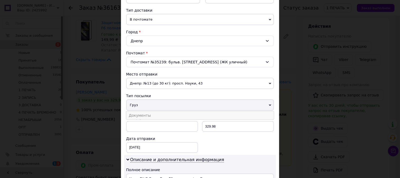
click at [155, 117] on li "Документы" at bounding box center [200, 115] width 148 height 8
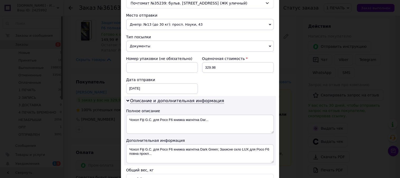
scroll to position [225, 0]
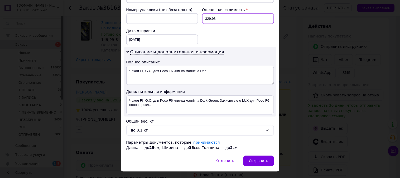
click at [225, 21] on input "329.98" at bounding box center [238, 18] width 72 height 11
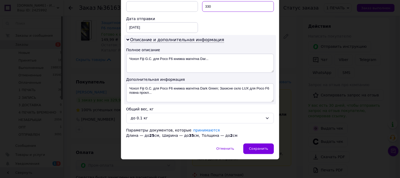
type input "330"
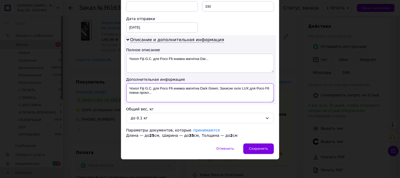
click at [164, 88] on textarea "Чохол Fiji G.C. для Poco F6 книжка магнітна Dark Green; Захисне скло LUX для Po…" at bounding box center [200, 92] width 148 height 19
drag, startPoint x: 188, startPoint y: 88, endPoint x: 143, endPoint y: 94, distance: 45.4
click at [142, 94] on textarea "Poco F6 книжка магнітна Dark Green; Захисне скло LUX для Poco F6 повна [PERSON_…" at bounding box center [200, 92] width 148 height 19
drag, startPoint x: 259, startPoint y: 86, endPoint x: 176, endPoint y: 96, distance: 83.9
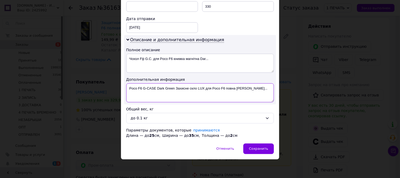
click at [176, 96] on textarea "Poco F6 G-CASE Dark Green Захисне скло LUX для Poco F6 повна [PERSON_NAME]..." at bounding box center [200, 92] width 148 height 19
paste textarea "3D ЧЕР"
type textarea "Poco F6 G-CASE Dark Green + 3D ЧЕР"
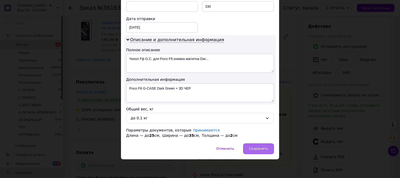
click at [263, 148] on span "Сохранить" at bounding box center [258, 149] width 19 height 4
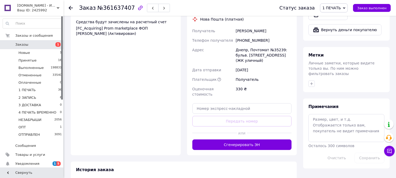
scroll to position [381, 0]
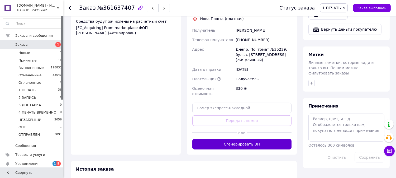
click at [253, 139] on button "Сгенерировать ЭН" at bounding box center [241, 144] width 99 height 11
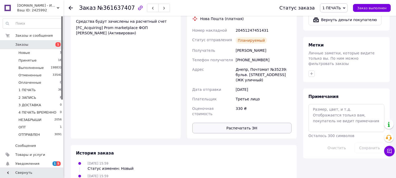
click at [271, 123] on button "Распечатать ЭН" at bounding box center [241, 128] width 99 height 11
click at [339, 8] on span "1 ПЕЧАТЬ" at bounding box center [331, 8] width 18 height 4
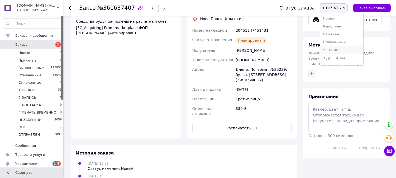
click at [337, 50] on li "2 ЗАПИСЬ" at bounding box center [341, 50] width 43 height 8
drag, startPoint x: 335, startPoint y: 50, endPoint x: 128, endPoint y: 82, distance: 210.4
click at [128, 82] on div "Оплата Оплачено Пром-оплата Средства будут зачислены на расчетный счет [FC_Acqu…" at bounding box center [126, 63] width 110 height 150
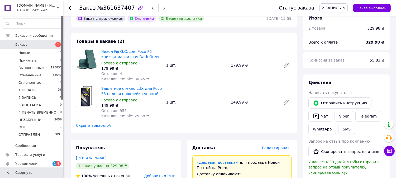
scroll to position [135, 0]
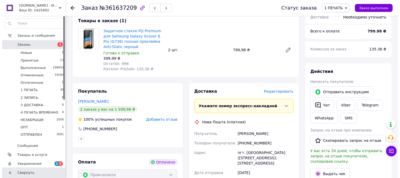
scroll to position [205, 0]
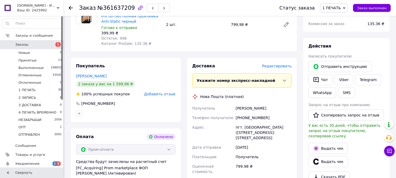
click at [274, 68] on span "Редактировать" at bounding box center [277, 66] width 30 height 4
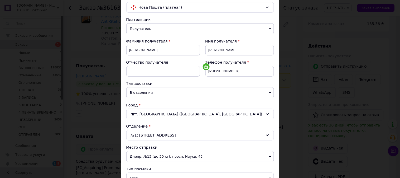
scroll to position [98, 0]
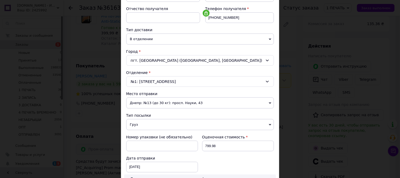
click at [155, 130] on span "Груз" at bounding box center [200, 124] width 148 height 11
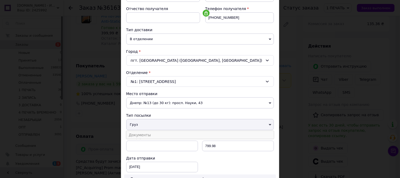
click at [154, 138] on li "Документы" at bounding box center [200, 135] width 148 height 8
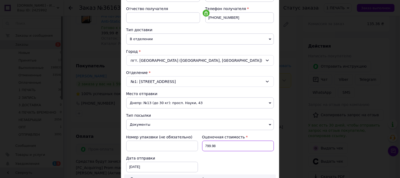
click at [231, 150] on input "799.98" at bounding box center [238, 145] width 72 height 11
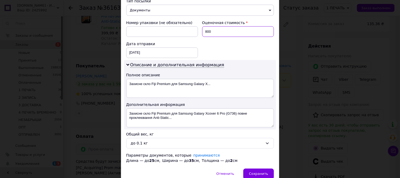
scroll to position [215, 0]
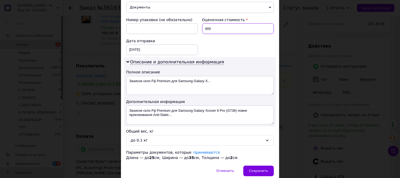
type input "800"
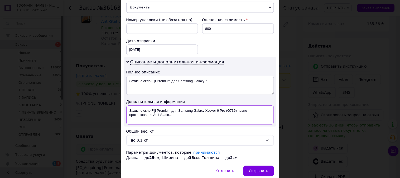
click at [184, 115] on textarea "Захисне скло Fiji Premium для ​Samsung Galaxy Xcover 6 Pro (G736) повне проклею…" at bounding box center [200, 114] width 148 height 19
drag, startPoint x: 254, startPoint y: 116, endPoint x: 176, endPoint y: 125, distance: 78.3
click at [176, 124] on textarea "Samsung Galaxy Xcover 6 Pro (G736) повне проклеювання Anti-Static..." at bounding box center [200, 114] width 148 height 19
paste textarea "3D Premium ЧЕР"
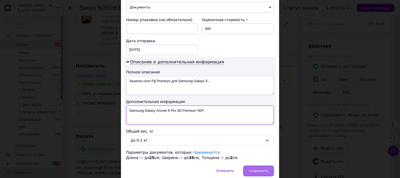
type textarea "Samsung Galaxy Xcover 6 Pro 3D Premium ЧЕР"
click at [268, 173] on div "Сохранить" at bounding box center [258, 170] width 30 height 11
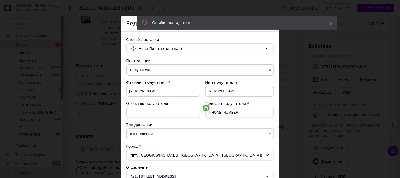
scroll to position [0, 0]
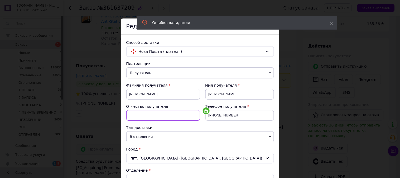
click at [168, 115] on input at bounding box center [163, 115] width 74 height 11
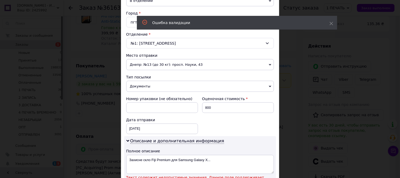
scroll to position [205, 0]
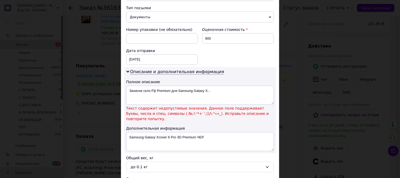
click at [237, 120] on span "Текст содержит недопустимые значения. Данное поле поддерживает буквы, числа и с…" at bounding box center [200, 114] width 148 height 16
click at [210, 120] on span "Текст содержит недопустимые значения. Данное поле поддерживает буквы, числа и с…" at bounding box center [200, 114] width 148 height 16
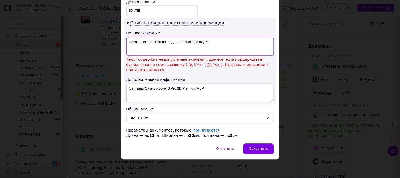
click at [213, 48] on textarea "Захисне скло Fiji Premium для ​Samsung Galaxy X..." at bounding box center [200, 46] width 148 height 19
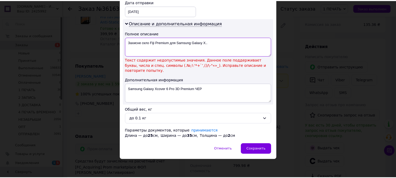
scroll to position [243, 0]
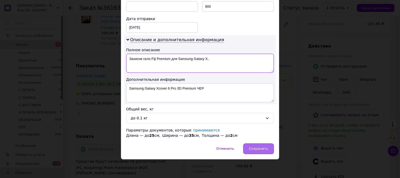
type textarea "Захисне скло Fiji Premium для ​Samsung Galaxy X.."
click at [259, 145] on div "Сохранить" at bounding box center [258, 148] width 30 height 11
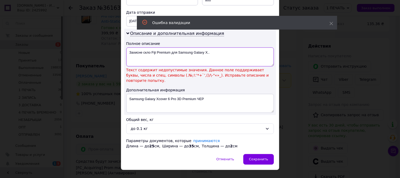
click at [237, 57] on textarea "Захисне скло Fiji Premium для ​Samsung Galaxy X.." at bounding box center [200, 56] width 148 height 19
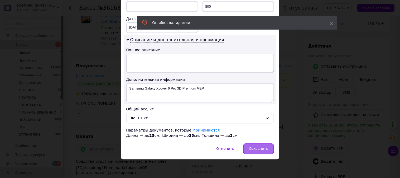
click at [257, 150] on span "Сохранить" at bounding box center [258, 149] width 19 height 4
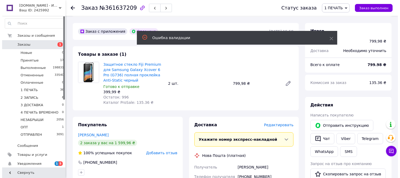
scroll to position [146, 0]
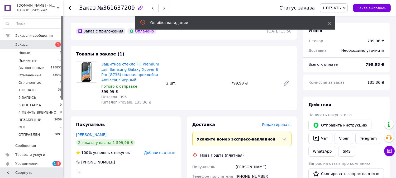
click at [285, 124] on span "Редактировать" at bounding box center [277, 124] width 30 height 4
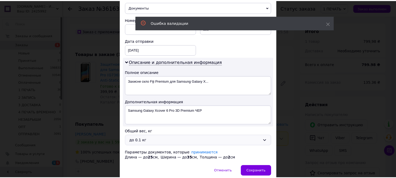
scroll to position [243, 0]
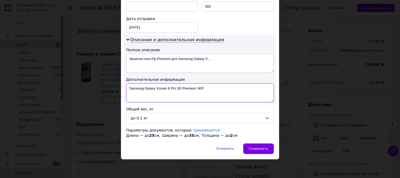
click at [227, 90] on textarea "Samsung Galaxy Xcover 6 Pro 3D Premium ЧЕР" at bounding box center [200, 92] width 148 height 19
type textarea "Samsung Galaxy Xcover 6 Pro 3D Premium ЧЕР 2 ШТ"
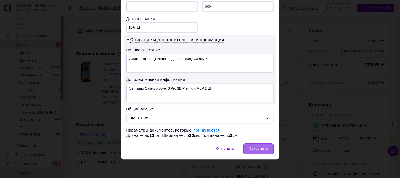
click at [262, 146] on div "Сохранить" at bounding box center [258, 148] width 30 height 11
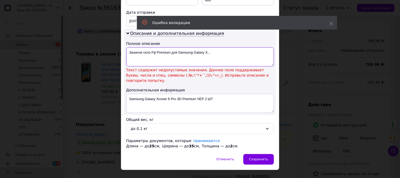
click at [237, 59] on textarea "Захисне скло Fiji Premium для ​Samsung Galaxy X..." at bounding box center [200, 56] width 148 height 19
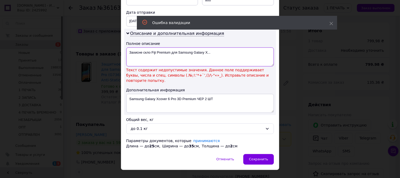
click at [237, 59] on textarea "Захисне скло Fiji Premium для ​Samsung Galaxy X..." at bounding box center [200, 56] width 148 height 19
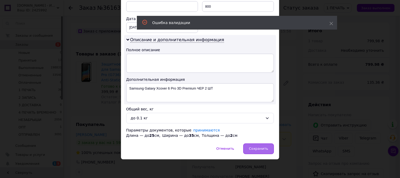
click at [260, 144] on div "Сохранить" at bounding box center [258, 148] width 30 height 11
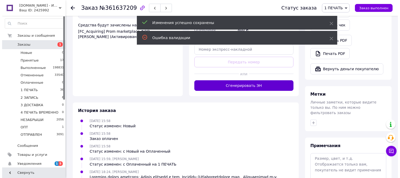
scroll to position [342, 0]
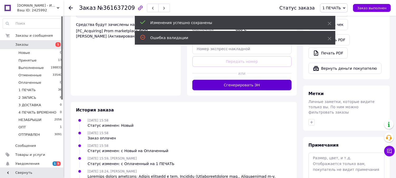
click at [246, 90] on button "Сгенерировать ЭН" at bounding box center [241, 85] width 99 height 11
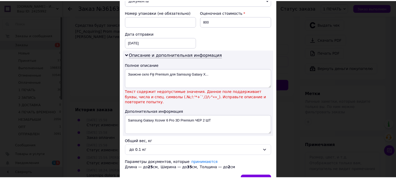
scroll to position [225, 0]
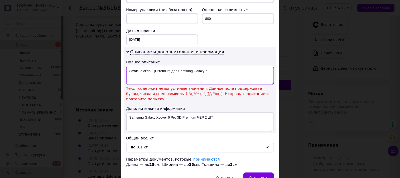
click at [186, 77] on textarea "Захисне скло Fiji Premium для ​Samsung Galaxy X..." at bounding box center [200, 75] width 148 height 19
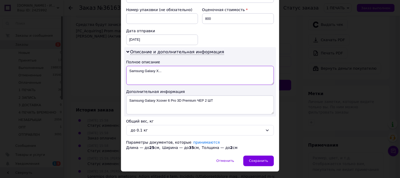
drag, startPoint x: 180, startPoint y: 77, endPoint x: 156, endPoint y: 86, distance: 25.5
click at [156, 85] on textarea "Samsung Galaxy X..." at bounding box center [200, 75] width 148 height 19
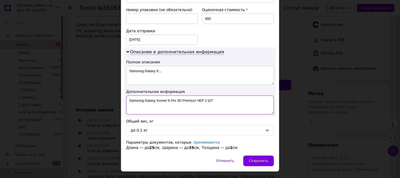
drag, startPoint x: 217, startPoint y: 106, endPoint x: 127, endPoint y: 120, distance: 90.5
click at [127, 114] on textarea "Samsung Galaxy Xcover 6 Pro 3D Premium ЧЕР 2 ШТ" at bounding box center [200, 104] width 148 height 19
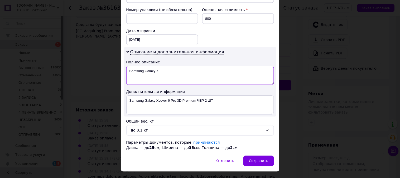
click at [184, 80] on textarea "Samsung Galaxy X..." at bounding box center [200, 75] width 148 height 19
paste textarea "cover 6 Pro 3D Premium ЧЕР 2 ШТ"
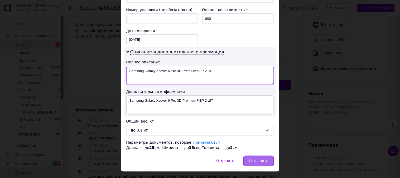
type textarea "Samsung Galaxy Xcover 6 Pro 3D Premium ЧЕР 2 ШТ"
click at [260, 163] on div "Сохранить" at bounding box center [258, 160] width 30 height 11
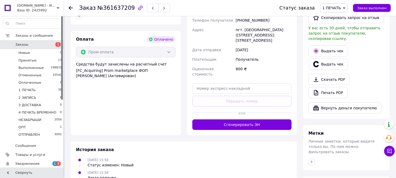
scroll to position [302, 0]
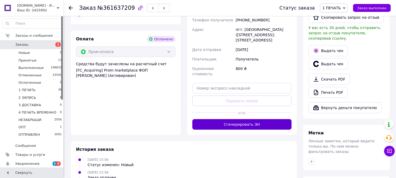
click at [257, 129] on button "Сгенерировать ЭН" at bounding box center [241, 124] width 99 height 11
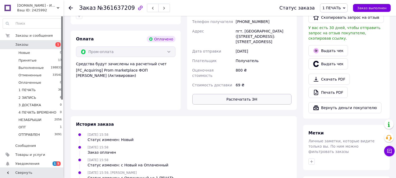
click at [259, 104] on button "Распечатать ЭН" at bounding box center [241, 99] width 99 height 11
click at [337, 10] on span "1 ПЕЧАТЬ" at bounding box center [331, 8] width 18 height 4
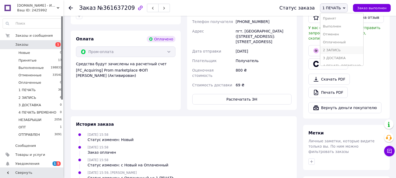
click at [348, 48] on li "2 ЗАПИСЬ" at bounding box center [341, 50] width 43 height 8
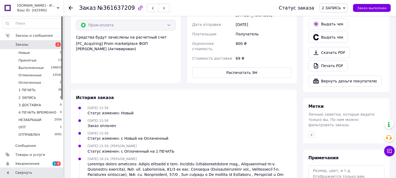
scroll to position [402, 0]
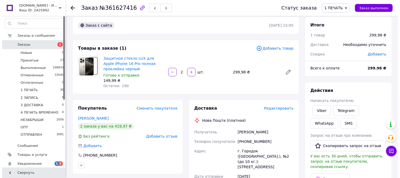
scroll to position [9, 0]
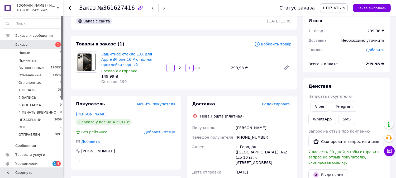
click at [276, 102] on span "Редактировать" at bounding box center [277, 104] width 30 height 4
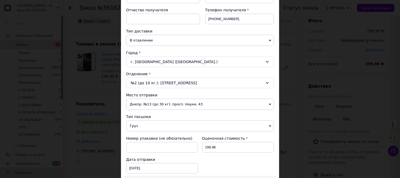
scroll to position [98, 0]
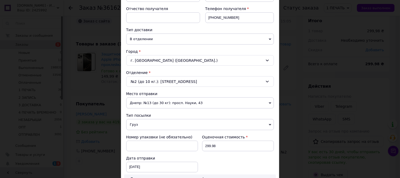
click at [157, 122] on span "Груз" at bounding box center [200, 124] width 148 height 11
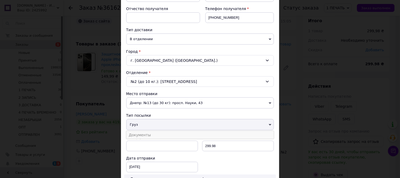
click at [159, 133] on li "Документы" at bounding box center [200, 135] width 148 height 8
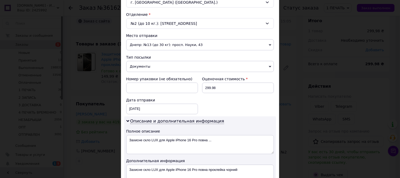
scroll to position [166, 0]
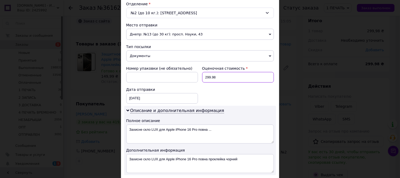
click at [221, 79] on input "299.98" at bounding box center [238, 77] width 72 height 11
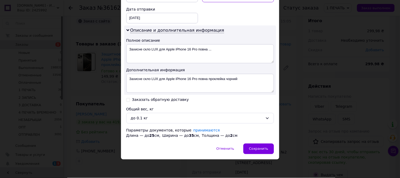
scroll to position [247, 0]
type input "300"
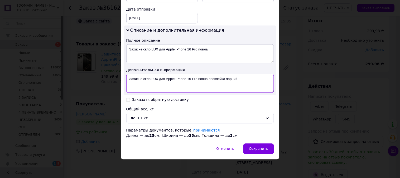
click at [168, 79] on textarea "Захисне скло LUX для Apple iPhone 16 Pro повна проклейка чорний" at bounding box center [200, 83] width 148 height 19
click at [176, 86] on textarea "Захисне скло LUX для Apple iPhone 16 Pro повна проклейка чорний" at bounding box center [200, 83] width 148 height 19
click at [170, 80] on textarea "Захисне скло LUX для Apple iPhone 16 Pro повна проклейка чорний" at bounding box center [200, 83] width 148 height 19
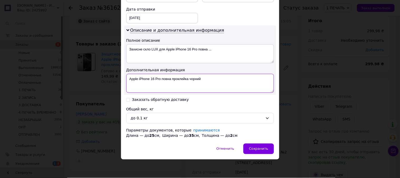
drag, startPoint x: 195, startPoint y: 80, endPoint x: 161, endPoint y: 83, distance: 34.4
click at [161, 83] on textarea "Apple iPhone 16 Pro повна проклейка чорний" at bounding box center [200, 83] width 148 height 19
paste textarea "3D ЧЕР"
type textarea "Apple iPhone 16 Pro 3D ЧЕР"
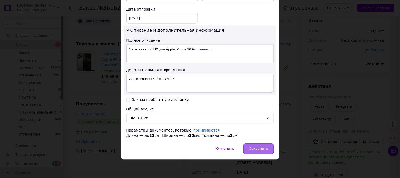
click at [259, 146] on div "Сохранить" at bounding box center [258, 148] width 30 height 11
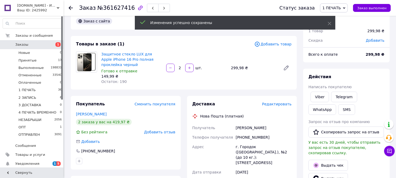
click at [277, 105] on span "Редактировать" at bounding box center [277, 104] width 30 height 4
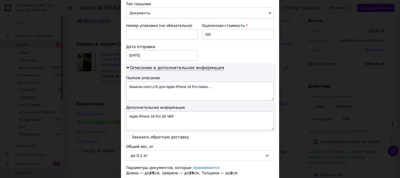
scroll to position [208, 0]
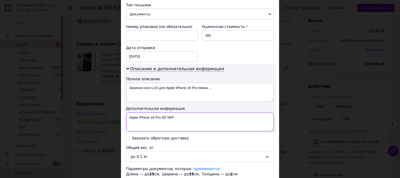
click at [208, 116] on textarea "Apple iPhone 16 Pro 3D ЧЕР" at bounding box center [200, 121] width 148 height 19
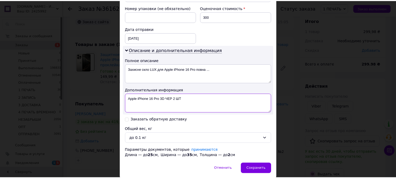
scroll to position [227, 0]
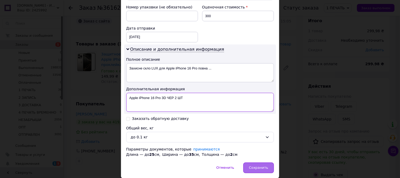
type textarea "Apple iPhone 16 Pro 3D ЧЕР 2 ШТ"
click at [264, 166] on span "Сохранить" at bounding box center [258, 167] width 19 height 4
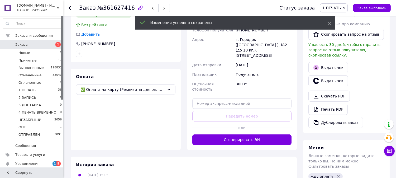
scroll to position [117, 0]
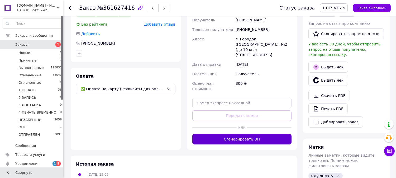
click at [254, 134] on button "Сгенерировать ЭН" at bounding box center [241, 139] width 99 height 11
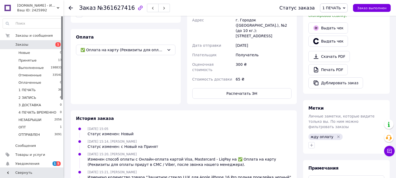
scroll to position [8, 0]
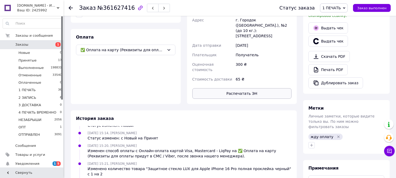
click at [268, 88] on button "Распечатать ЭН" at bounding box center [241, 93] width 99 height 11
click at [333, 6] on span "1 ПЕЧАТЬ" at bounding box center [331, 8] width 18 height 4
click at [339, 47] on li "2 ЗАПИСЬ" at bounding box center [341, 50] width 43 height 8
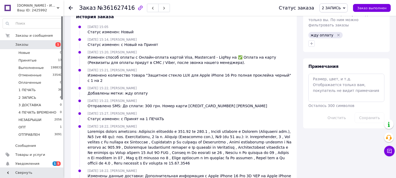
scroll to position [0, 0]
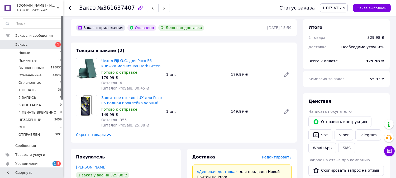
scroll to position [146, 0]
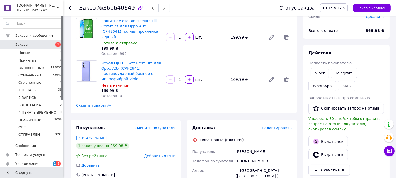
scroll to position [45, 0]
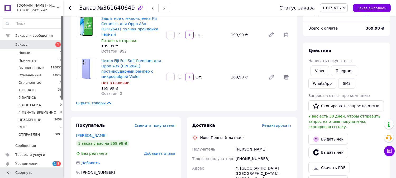
click at [281, 123] on span "Редактировать" at bounding box center [277, 125] width 30 height 4
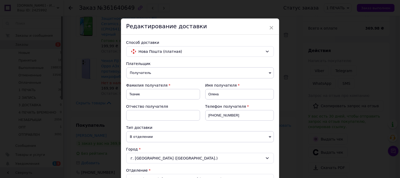
click at [297, 91] on div "× Редактирование доставки Способ доставки Нова Пошта (платная) Плательщик Получ…" at bounding box center [200, 89] width 400 height 178
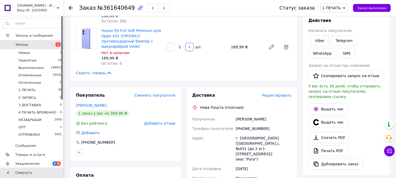
scroll to position [117, 0]
